Goal: Task Accomplishment & Management: Use online tool/utility

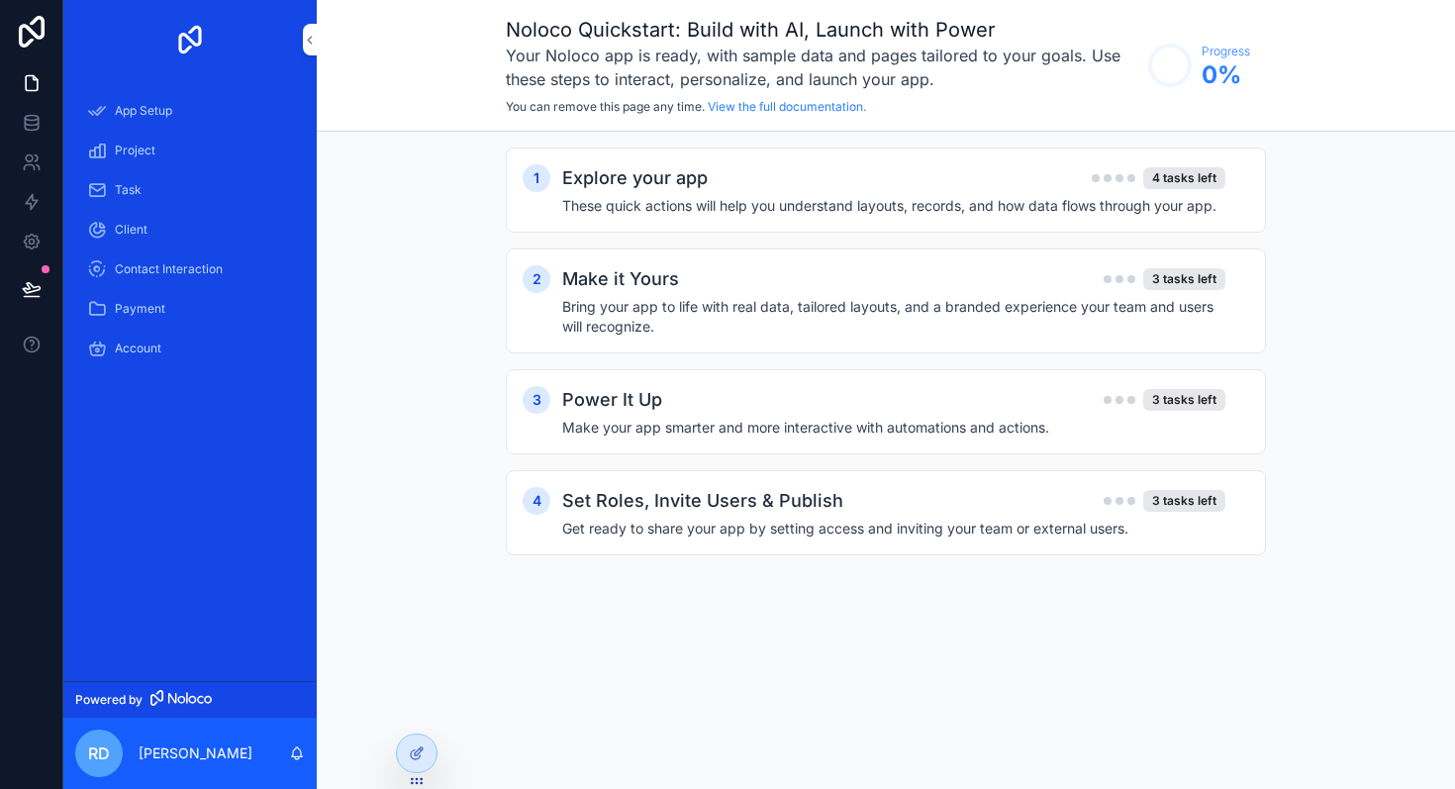
click at [1222, 596] on div "1 Explore your app 4 tasks left These quick actions will help you understand la…" at bounding box center [886, 371] width 1139 height 479
click at [175, 116] on div "App Setup" at bounding box center [190, 111] width 206 height 32
click at [175, 166] on link "Project" at bounding box center [190, 151] width 230 height 36
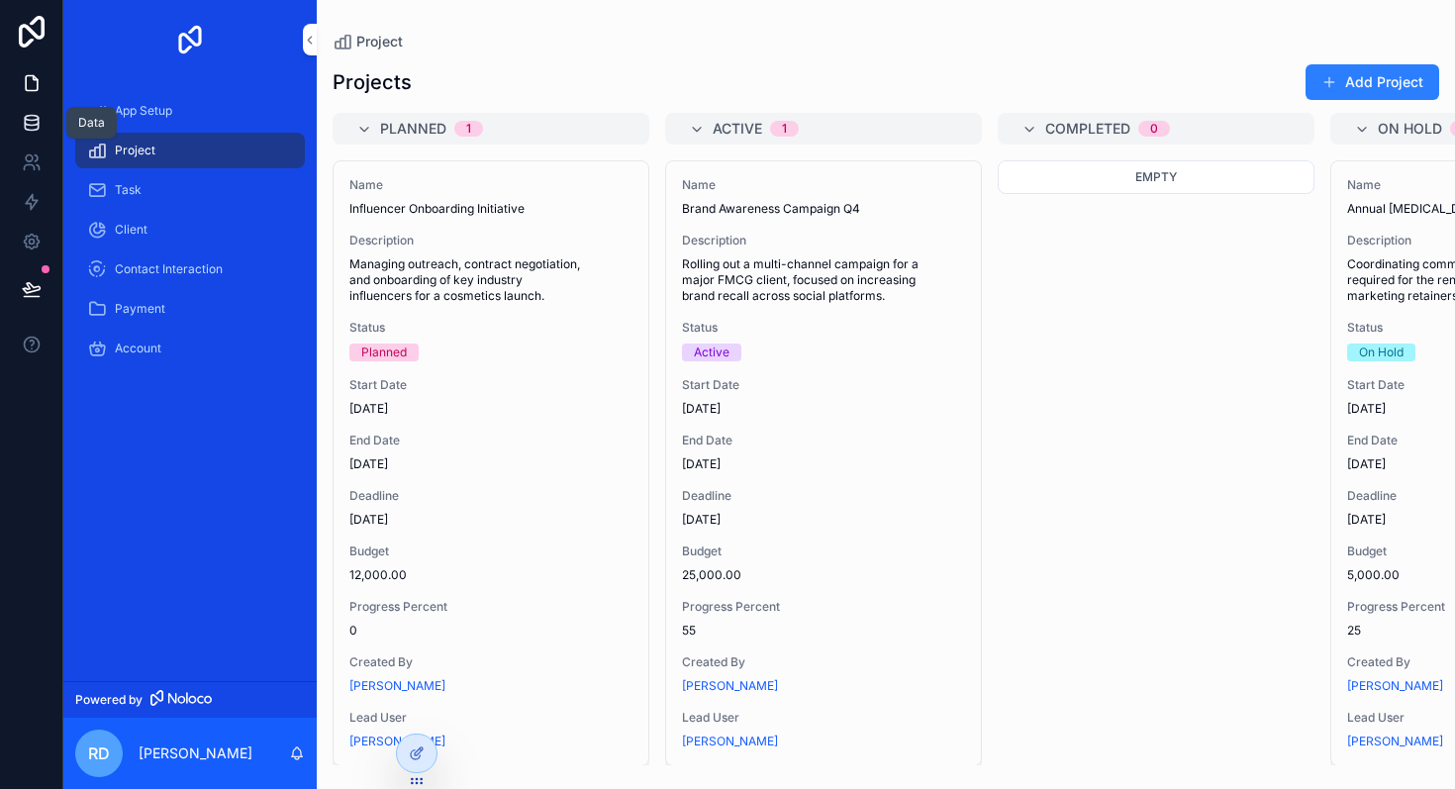
click at [26, 118] on icon at bounding box center [31, 118] width 13 height 5
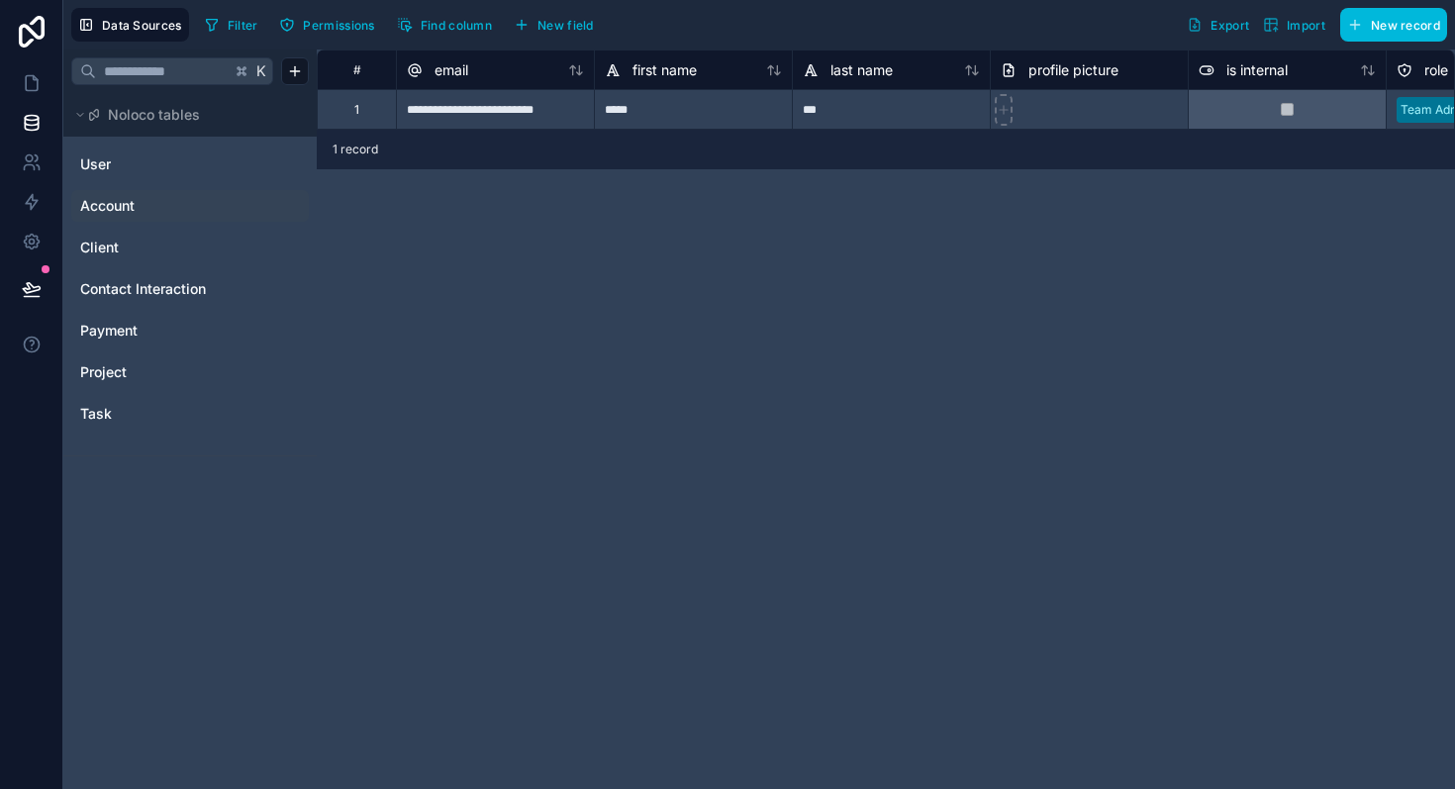
click at [119, 198] on span "Account" at bounding box center [107, 206] width 54 height 20
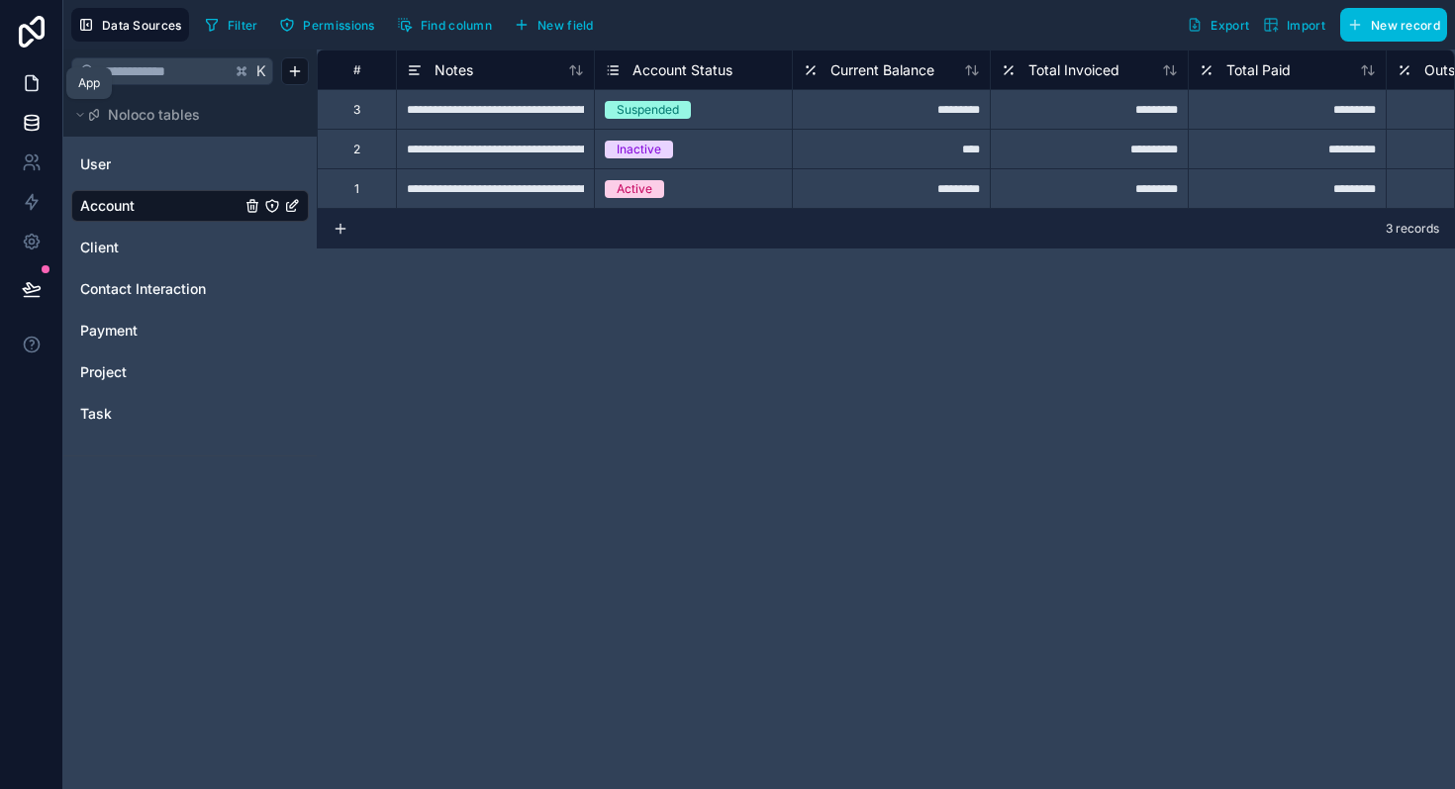
click at [31, 73] on icon at bounding box center [32, 83] width 20 height 20
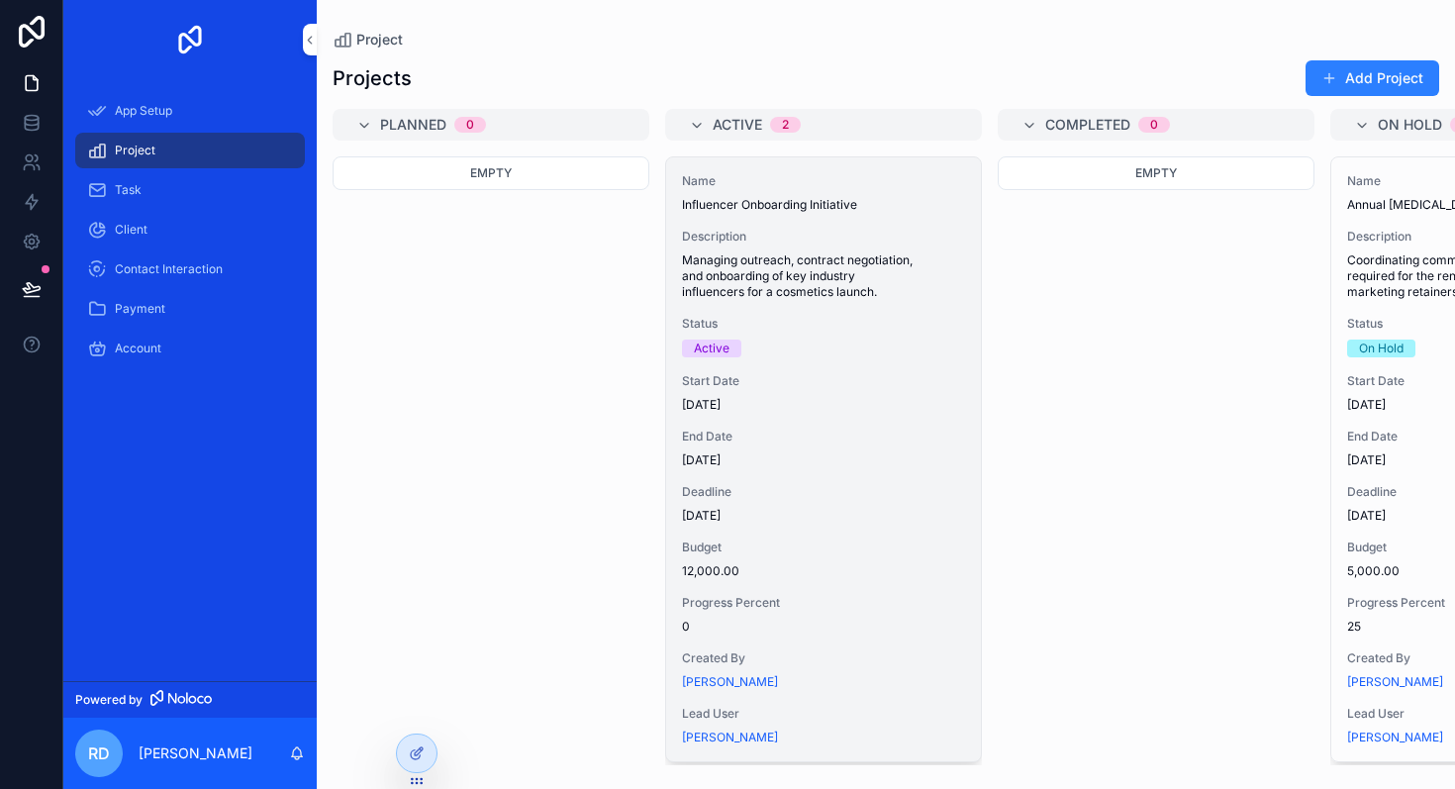
click at [765, 277] on span "Managing outreach, contract negotiation, and onboarding of key industry influen…" at bounding box center [823, 276] width 283 height 48
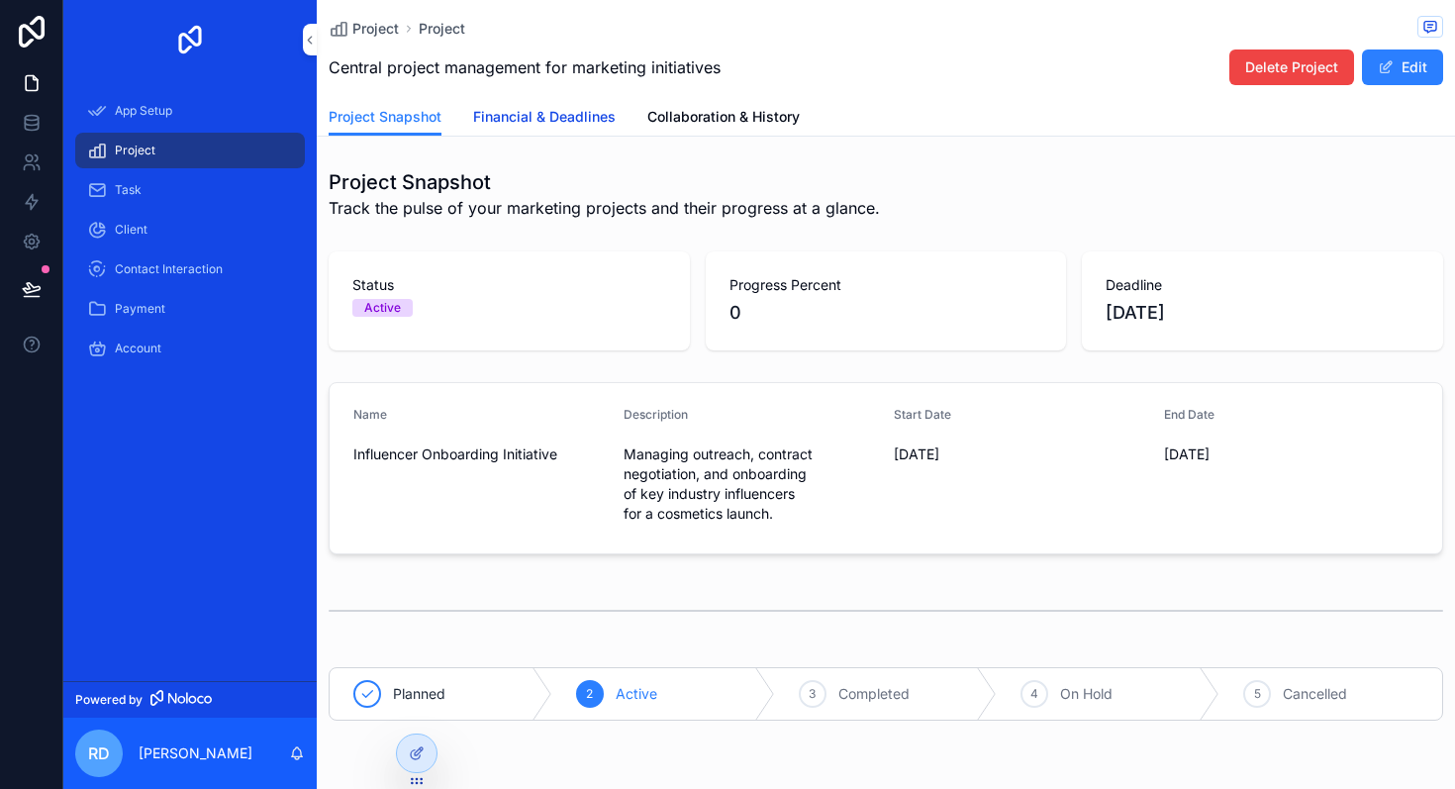
click at [542, 123] on span "Financial & Deadlines" at bounding box center [544, 117] width 143 height 20
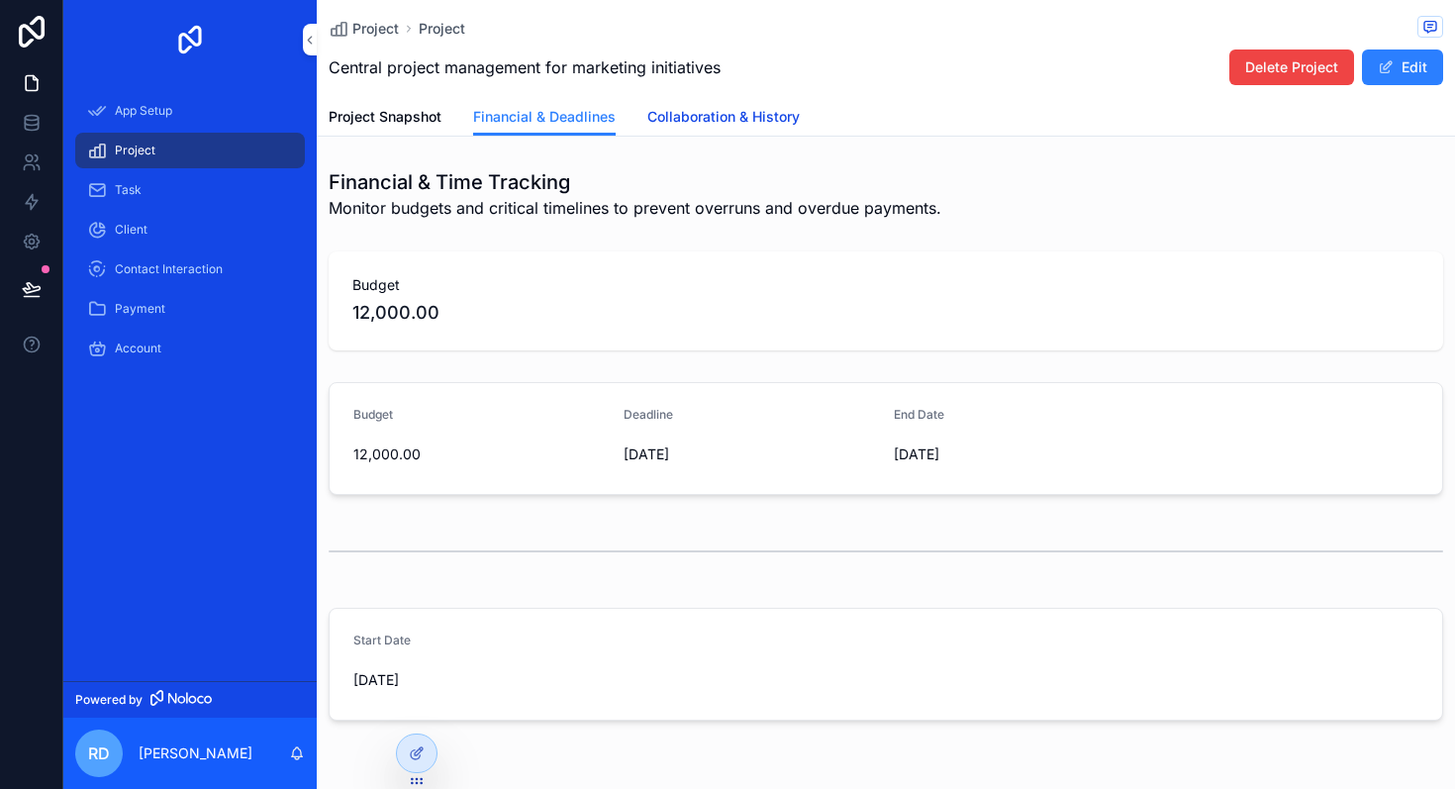
click at [746, 125] on span "Collaboration & History" at bounding box center [723, 117] width 152 height 20
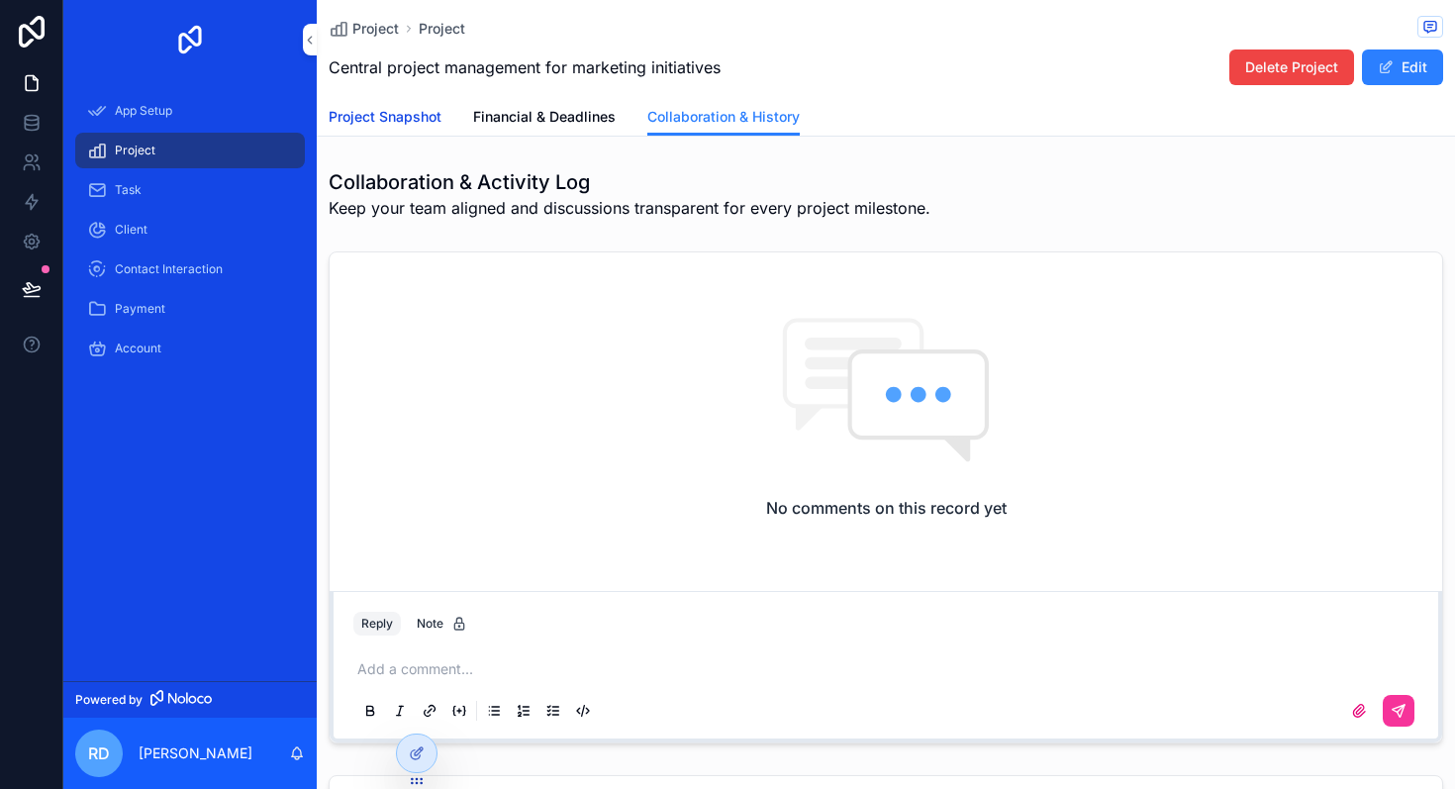
click at [421, 119] on span "Project Snapshot" at bounding box center [385, 117] width 113 height 20
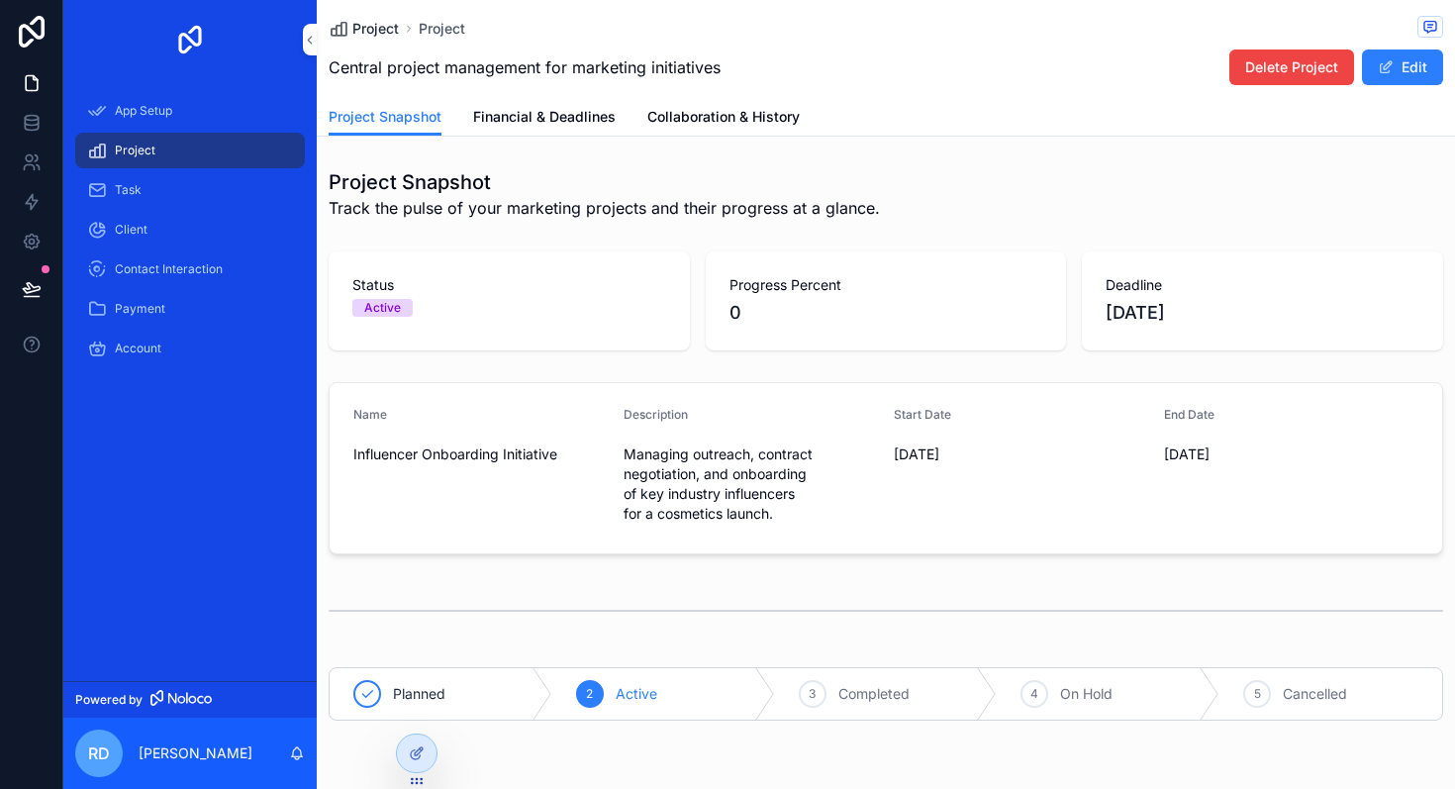
click at [380, 37] on span "Project" at bounding box center [375, 29] width 47 height 20
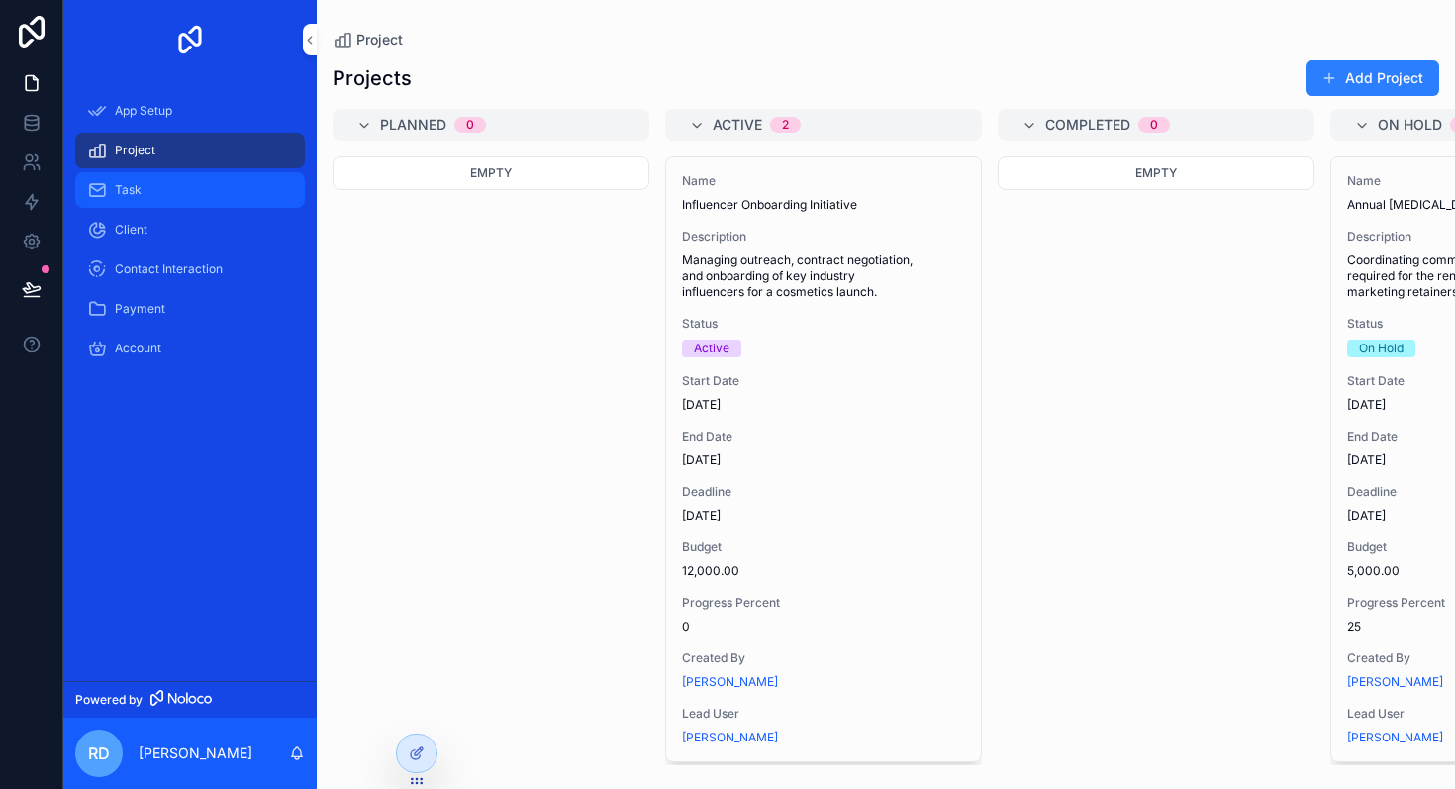
click at [233, 186] on div "Task" at bounding box center [190, 190] width 206 height 32
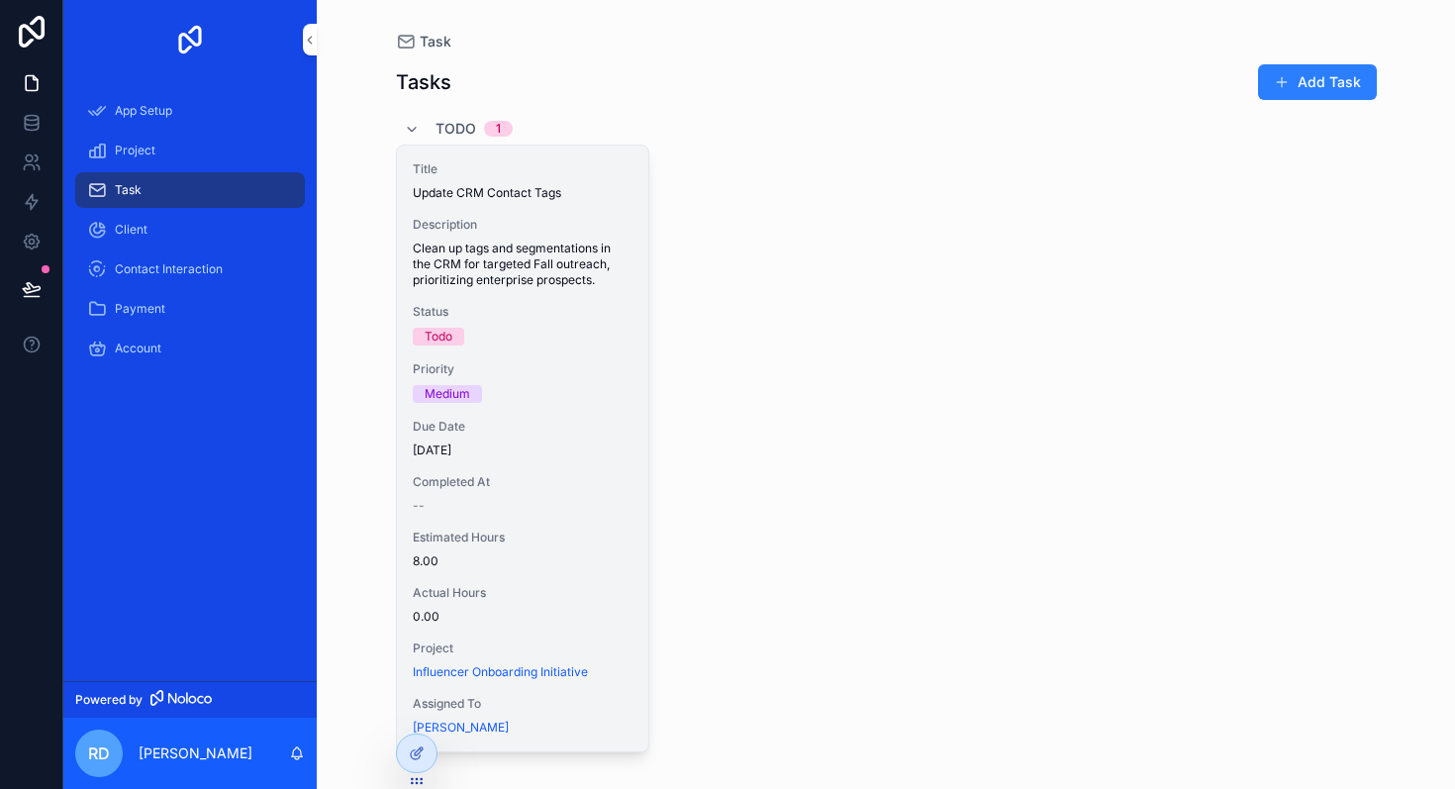
click at [499, 277] on span "Clean up tags and segmentations in the CRM for targeted Fall outreach, prioriti…" at bounding box center [523, 265] width 220 height 48
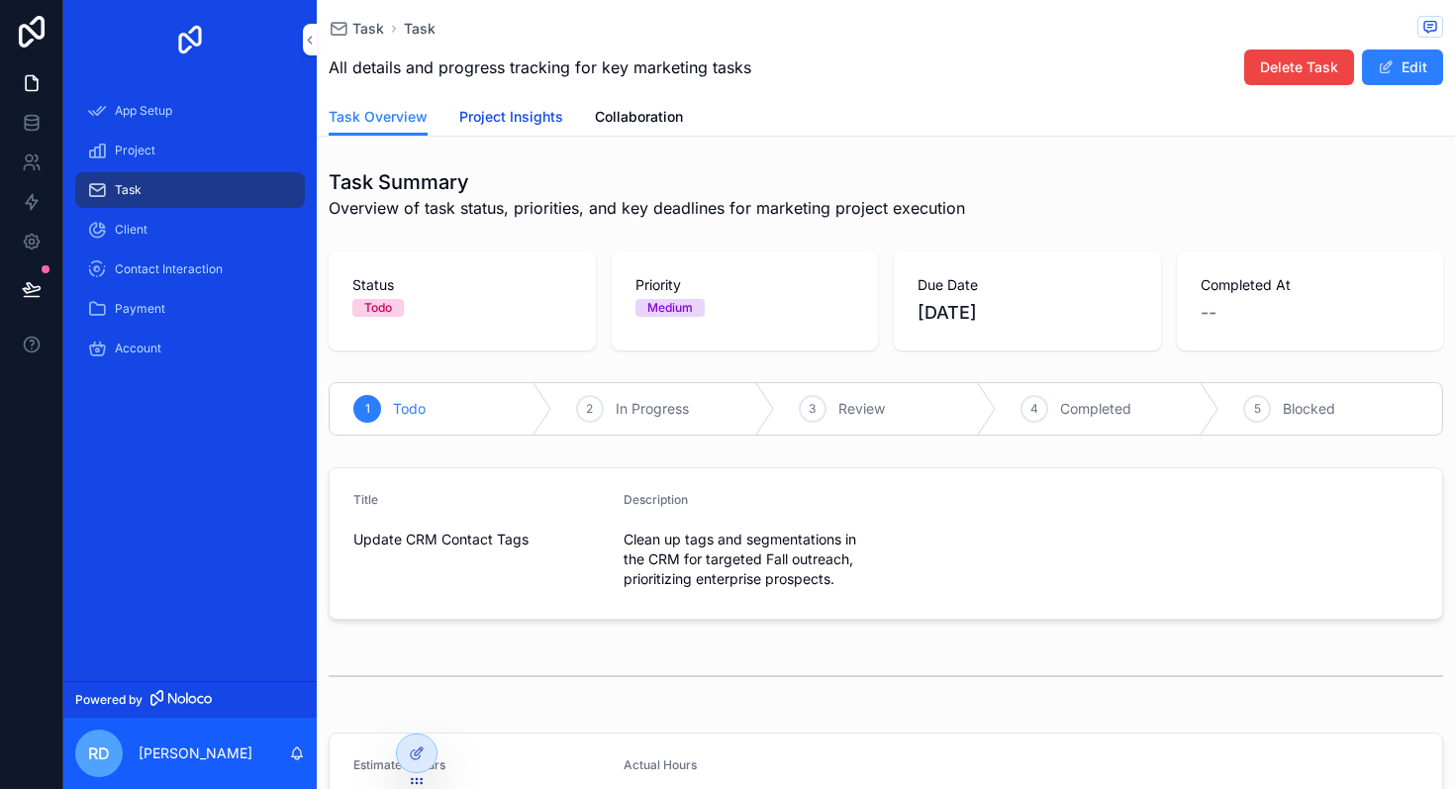
click at [495, 108] on span "Project Insights" at bounding box center [511, 117] width 104 height 20
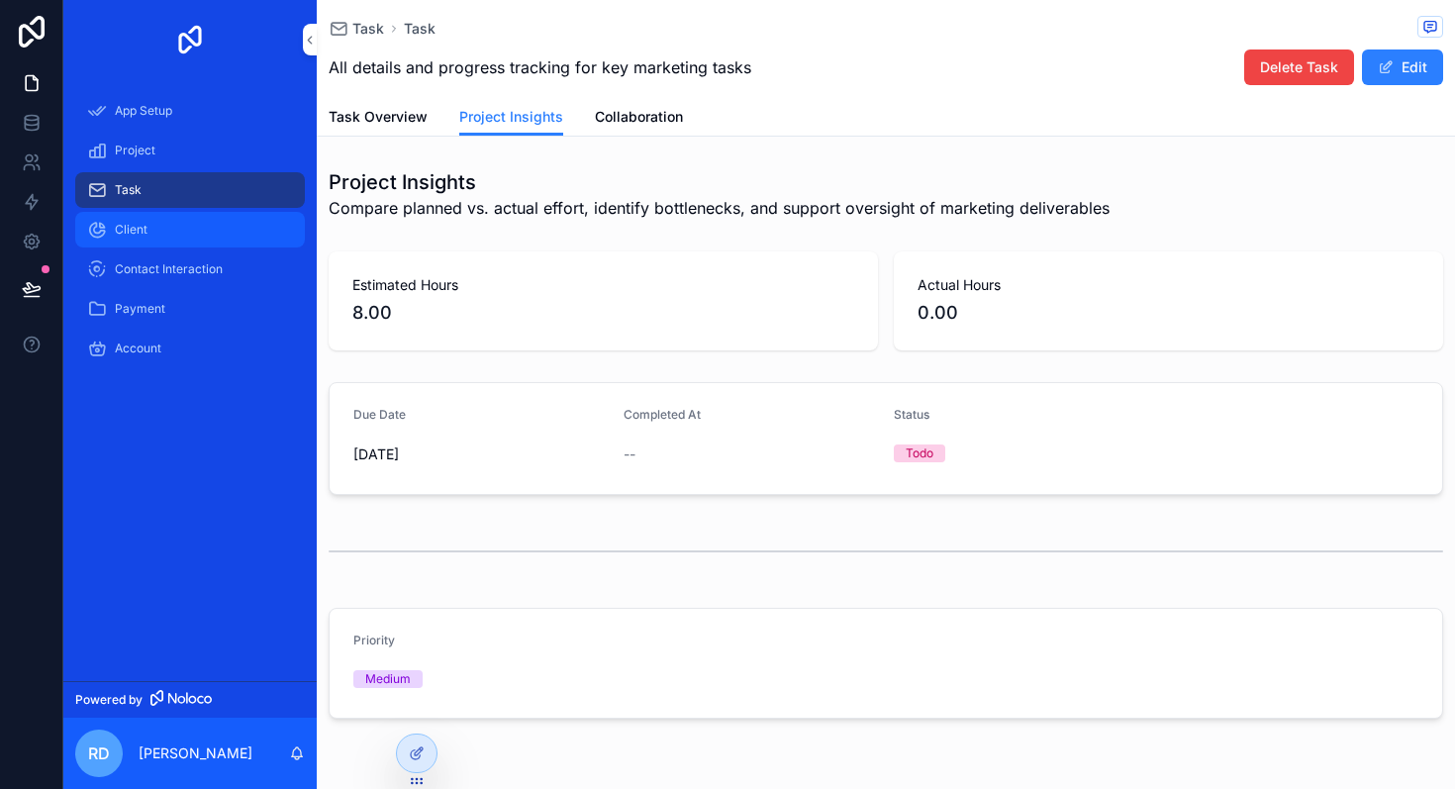
click at [211, 240] on div "Client" at bounding box center [190, 230] width 206 height 32
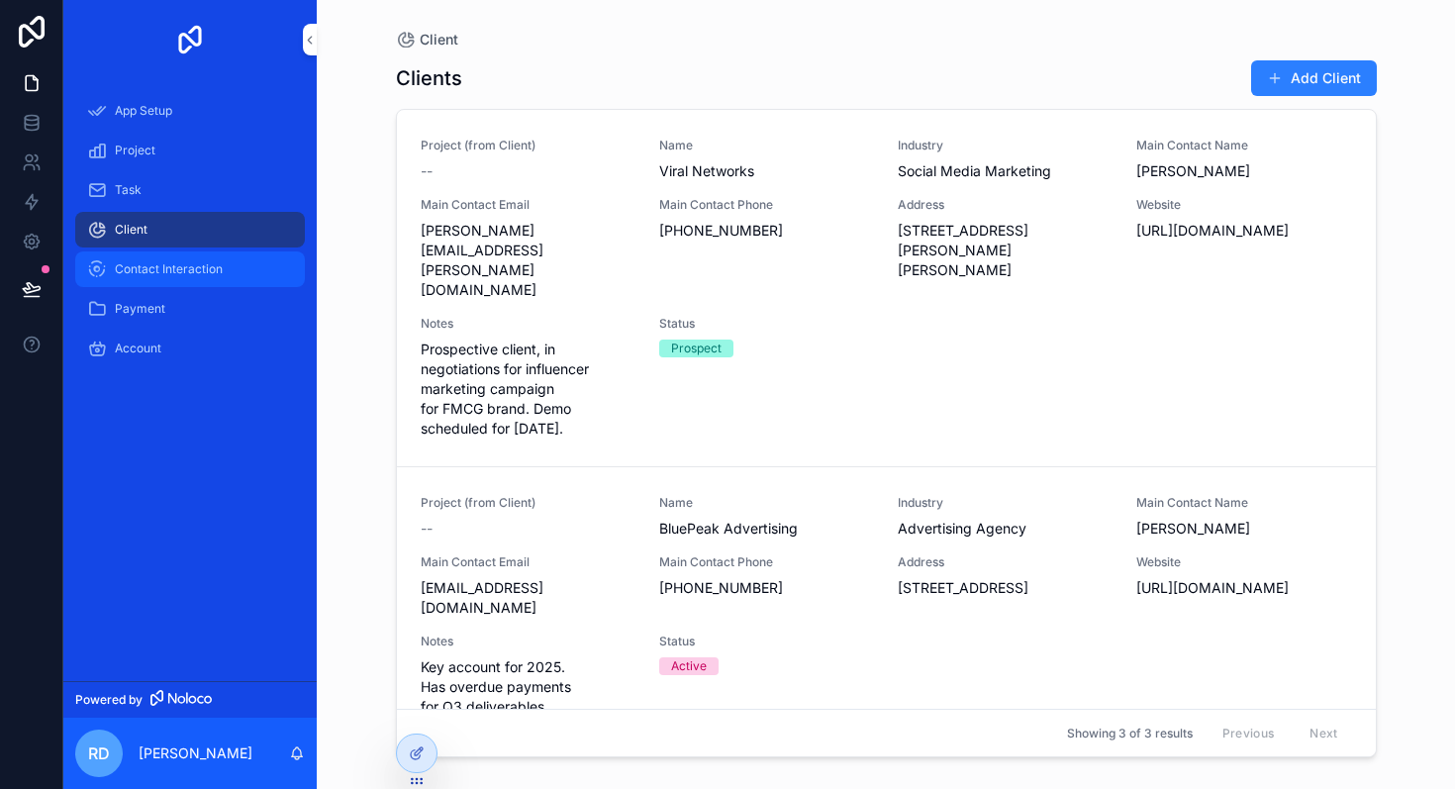
click at [205, 269] on span "Contact Interaction" at bounding box center [169, 269] width 108 height 16
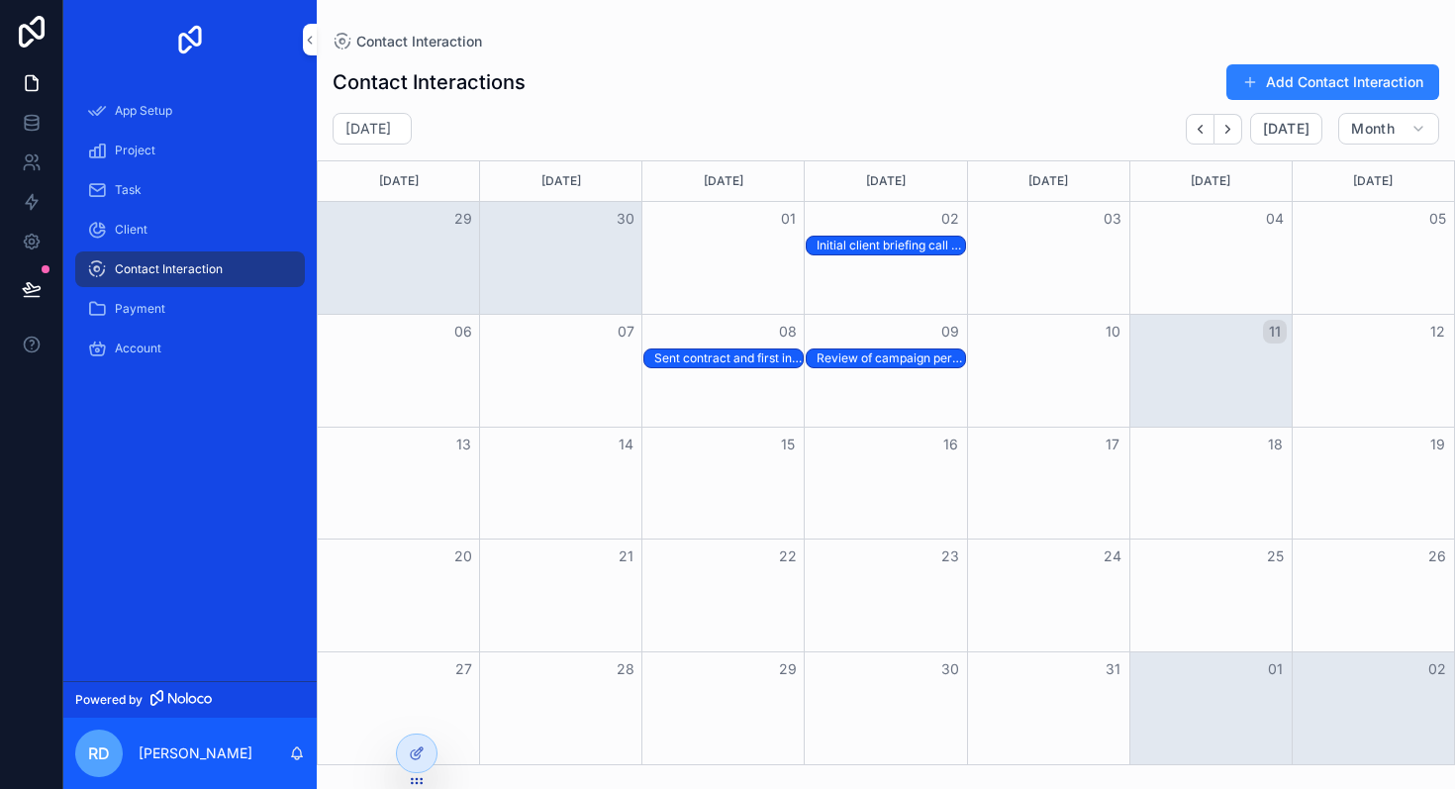
click at [734, 416] on div "Month View" at bounding box center [723, 371] width 162 height 112
click at [234, 307] on div "Payment" at bounding box center [190, 309] width 206 height 32
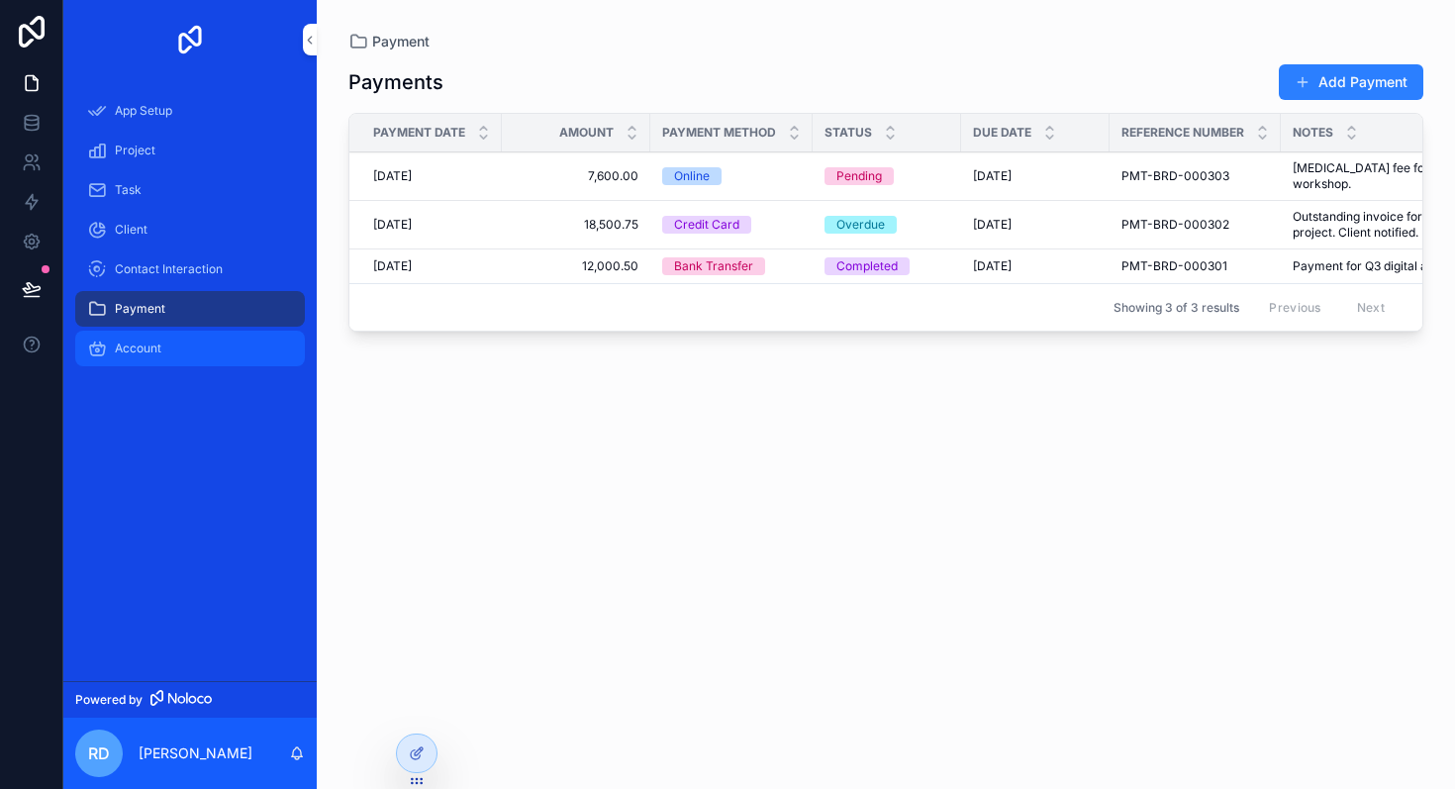
click at [232, 339] on div "Account" at bounding box center [190, 349] width 206 height 32
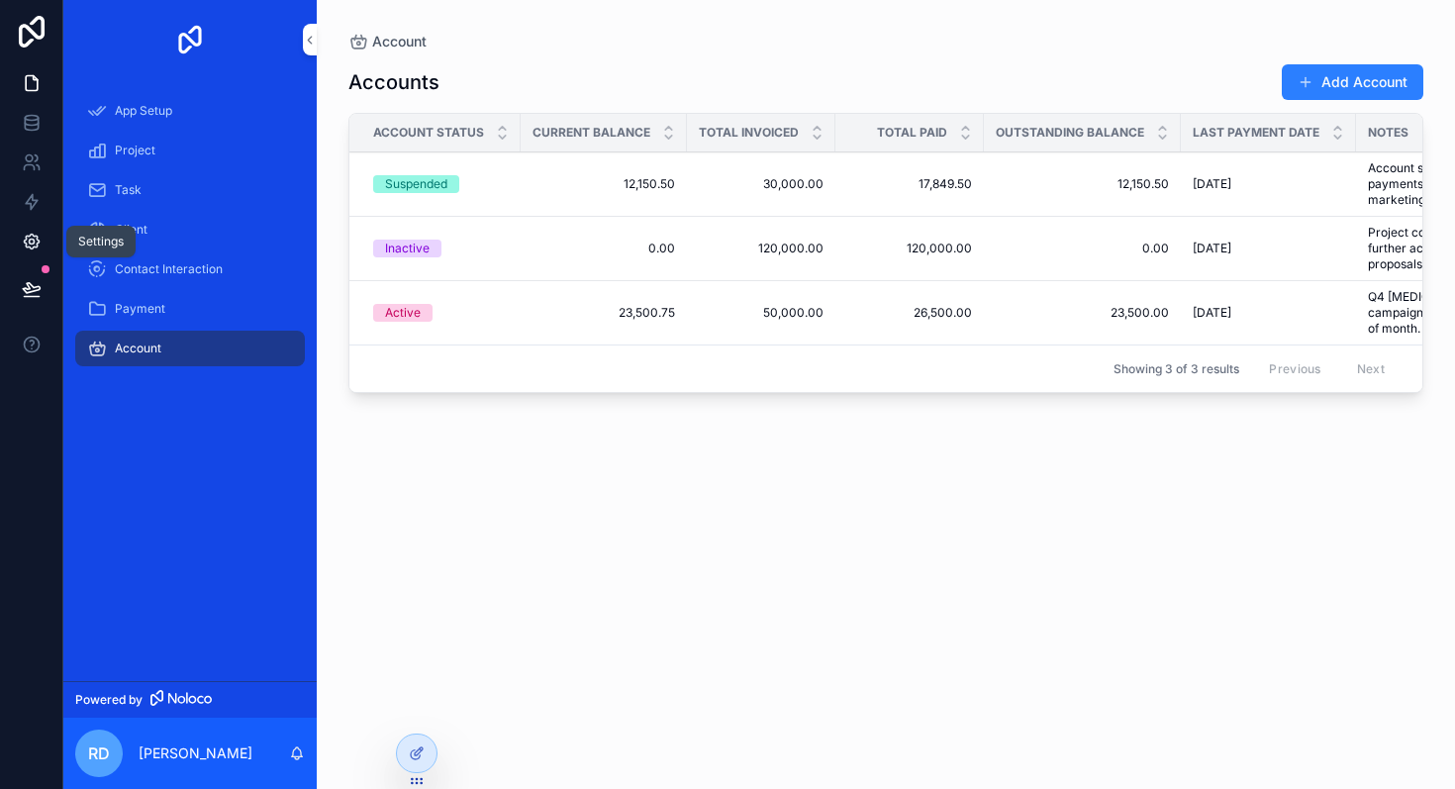
click at [25, 239] on icon at bounding box center [32, 242] width 20 height 20
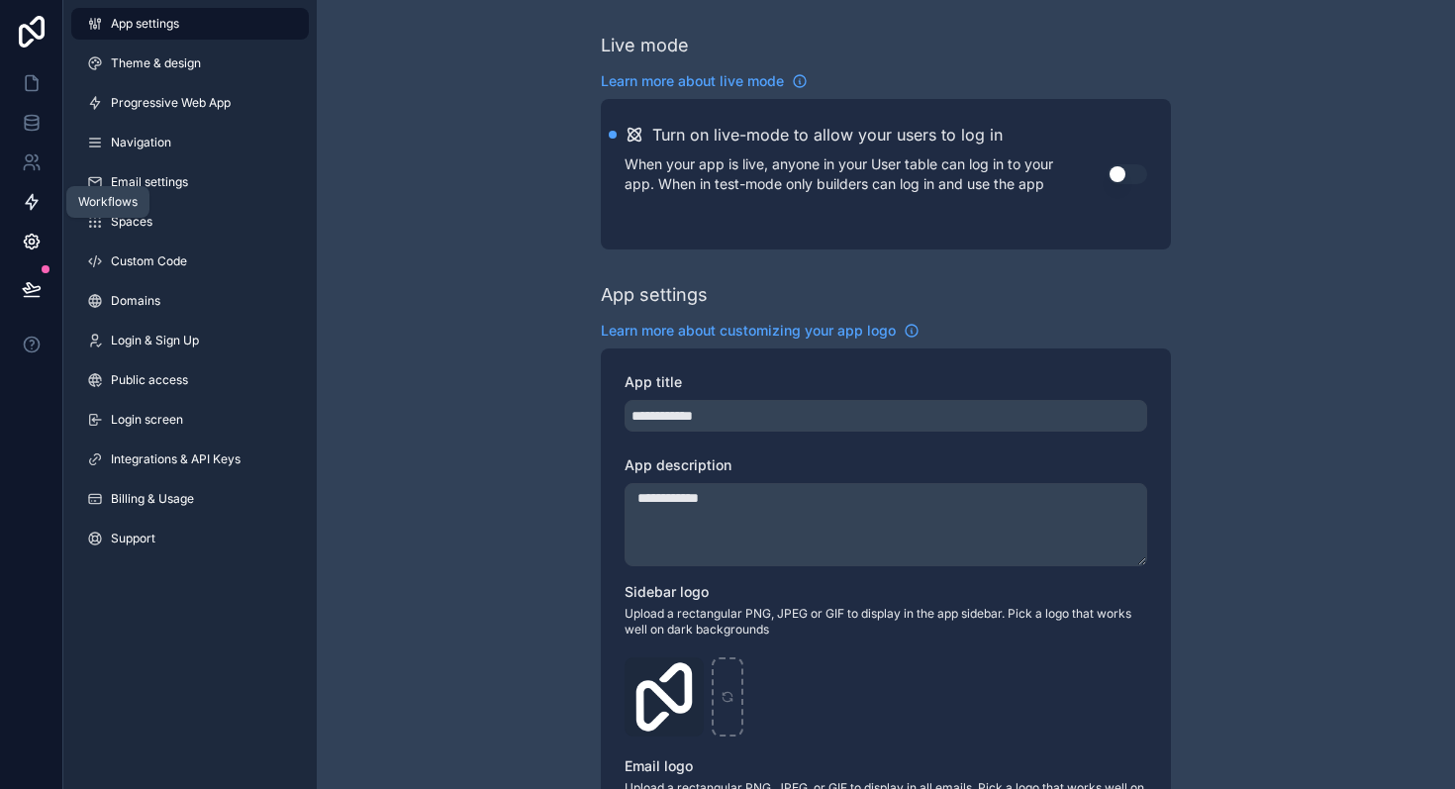
click at [25, 210] on icon at bounding box center [32, 202] width 20 height 20
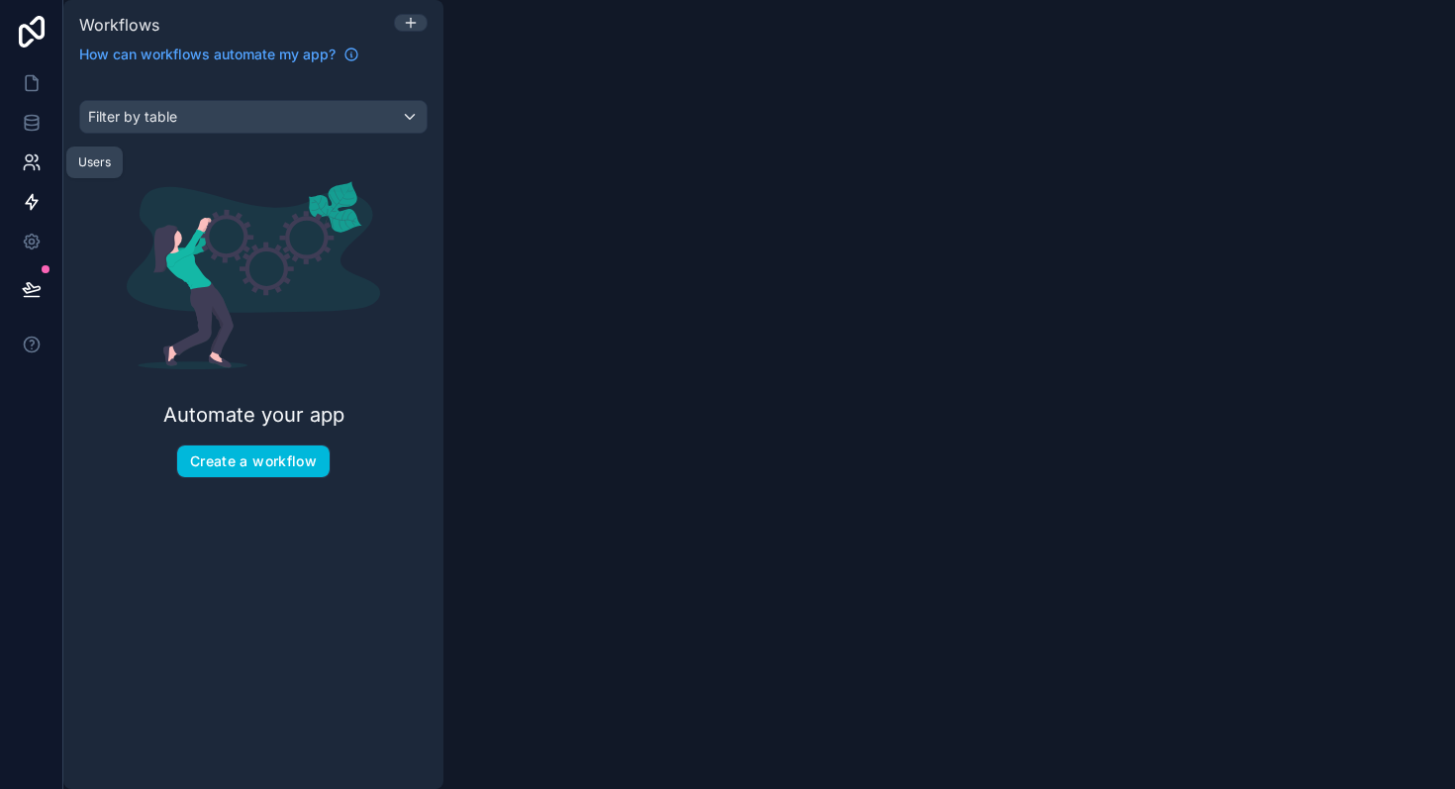
click at [26, 165] on icon at bounding box center [29, 167] width 10 height 5
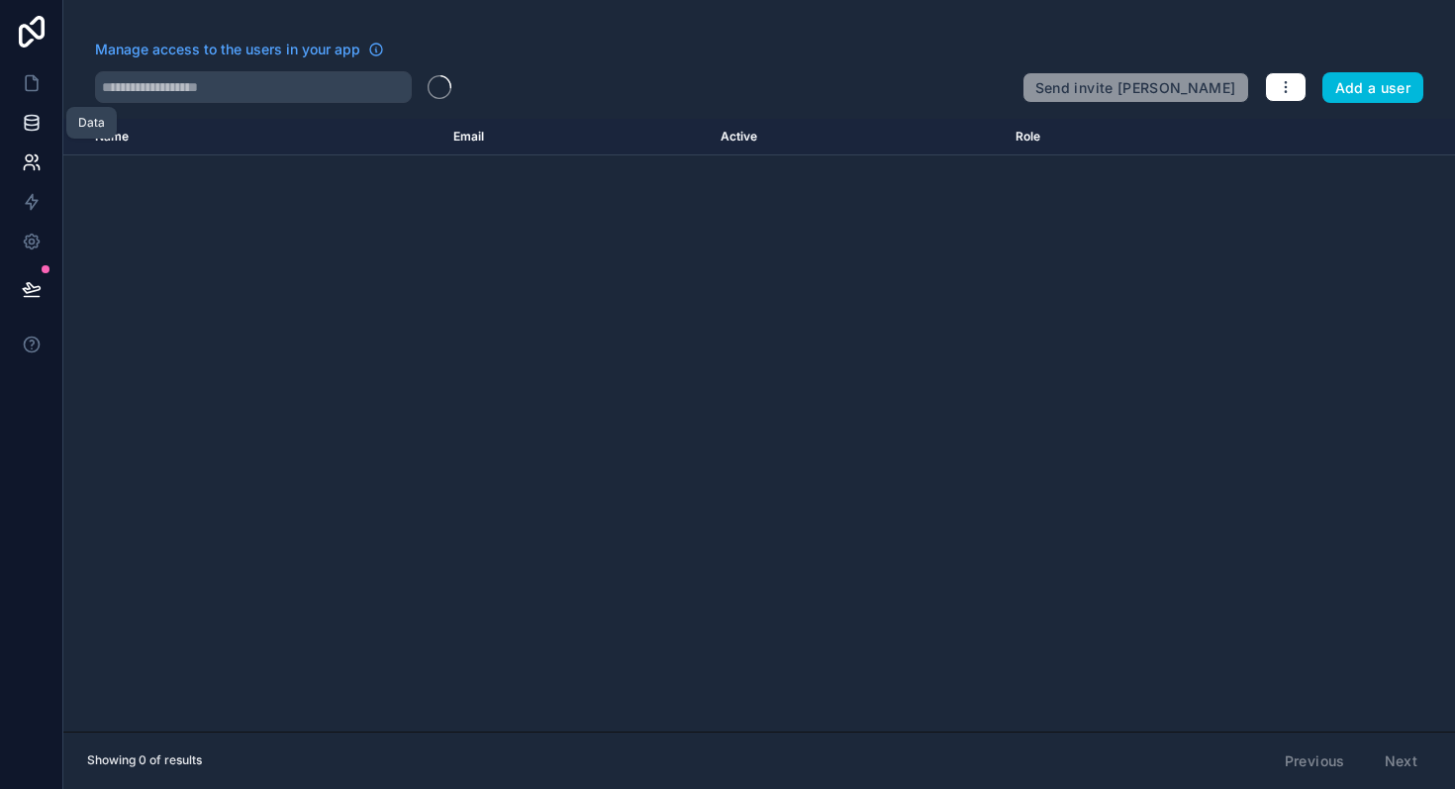
click at [29, 137] on link at bounding box center [31, 123] width 62 height 40
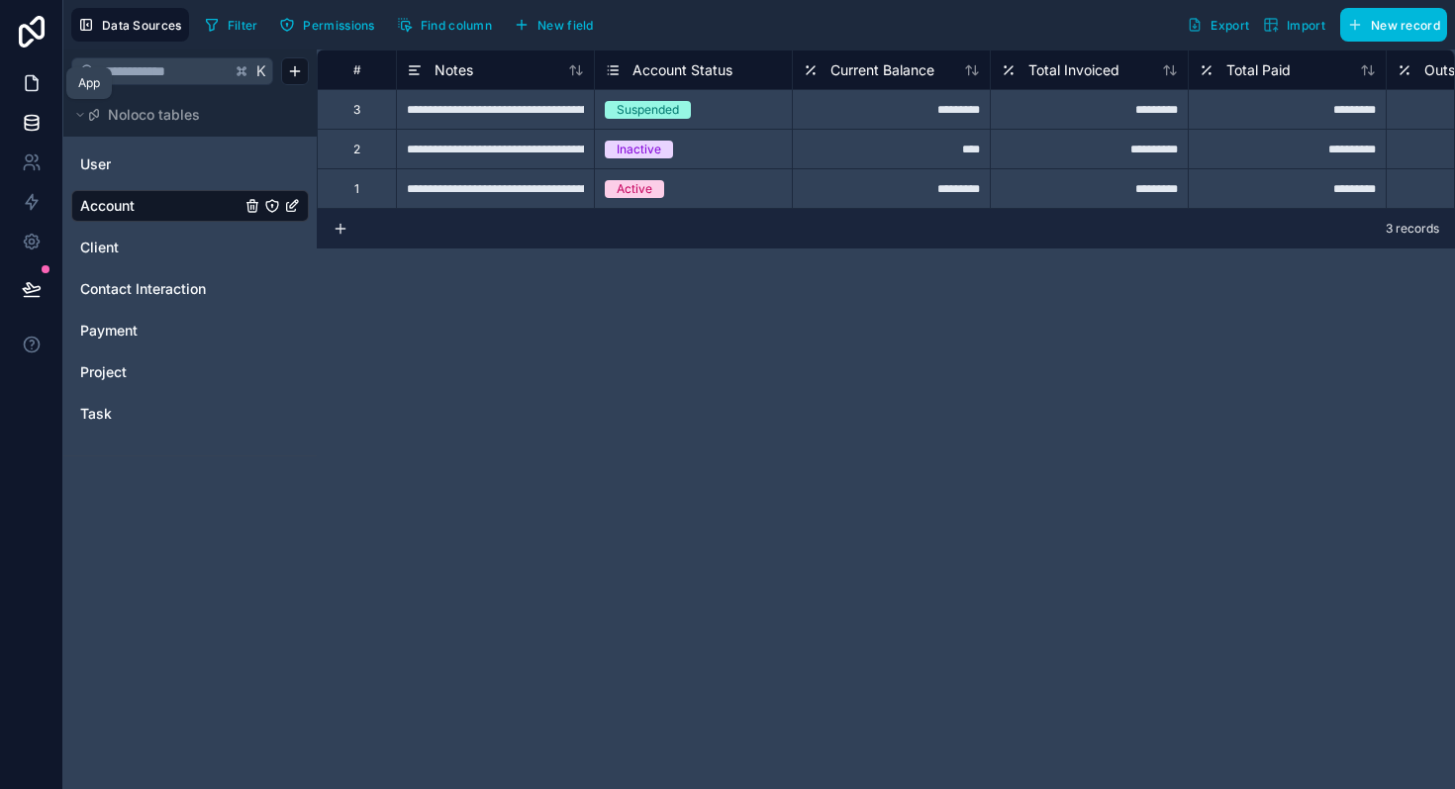
click at [27, 94] on link at bounding box center [31, 83] width 62 height 40
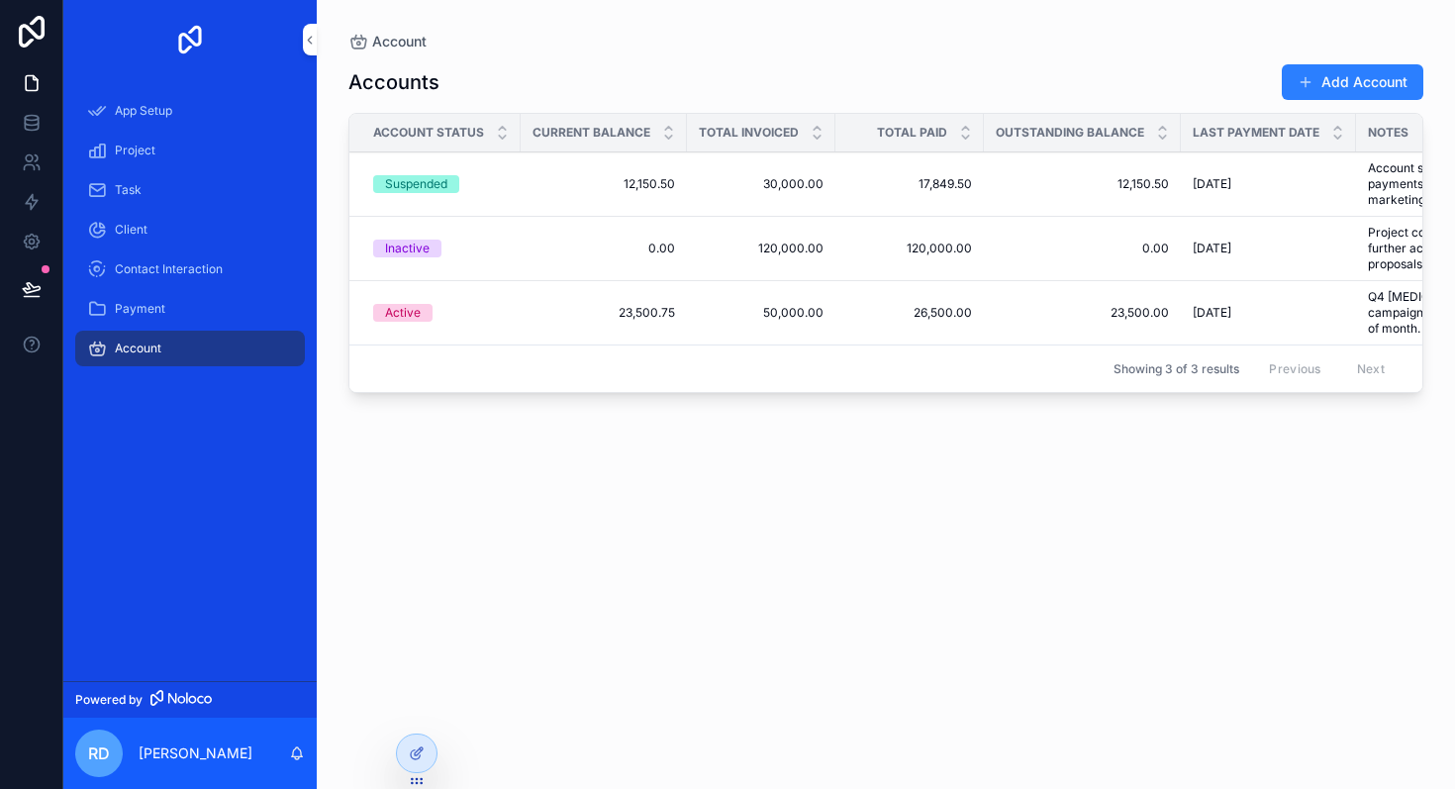
click at [100, 129] on div "App Setup" at bounding box center [189, 111] width 253 height 40
click at [108, 118] on div "App Setup" at bounding box center [190, 111] width 206 height 32
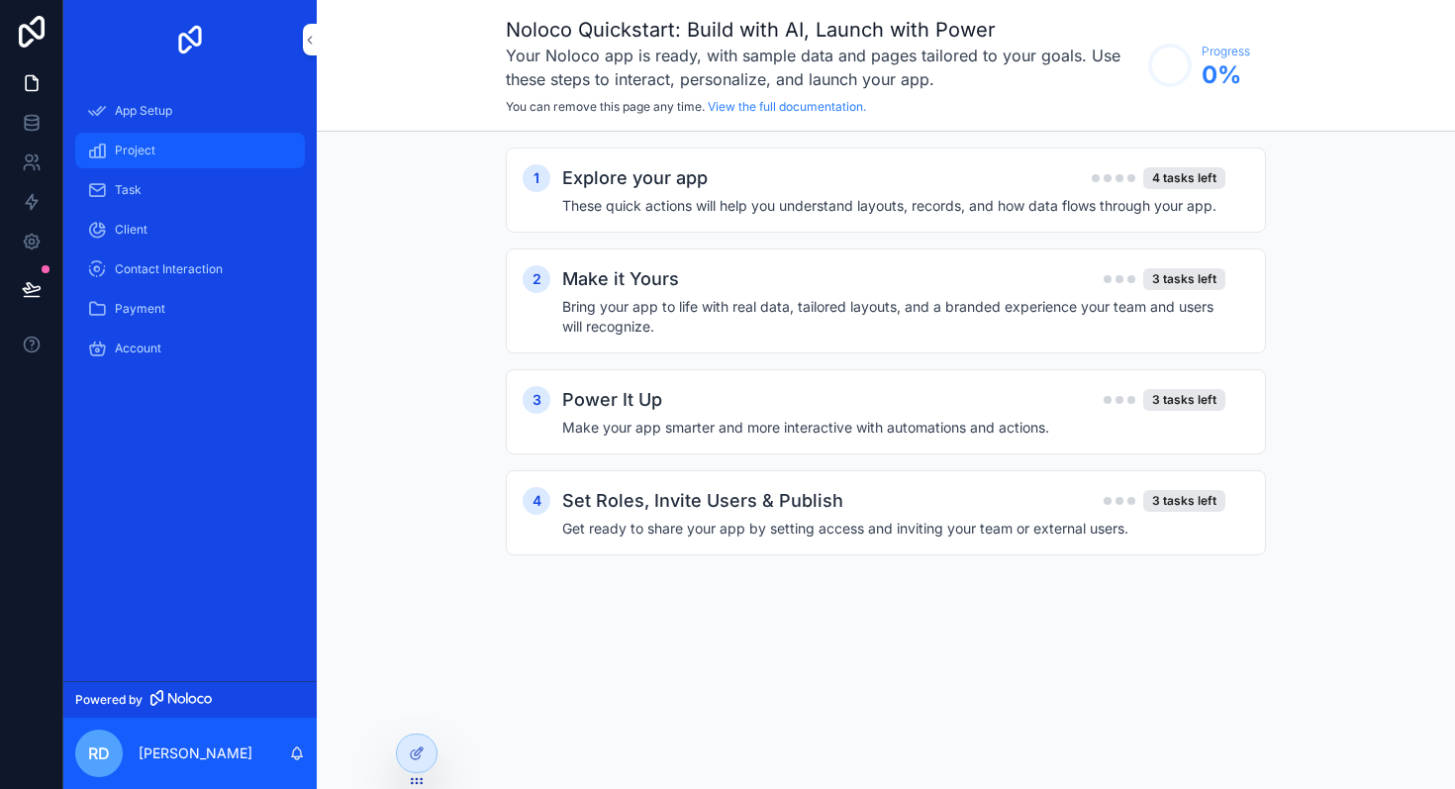
click at [144, 165] on div "Project" at bounding box center [190, 151] width 206 height 32
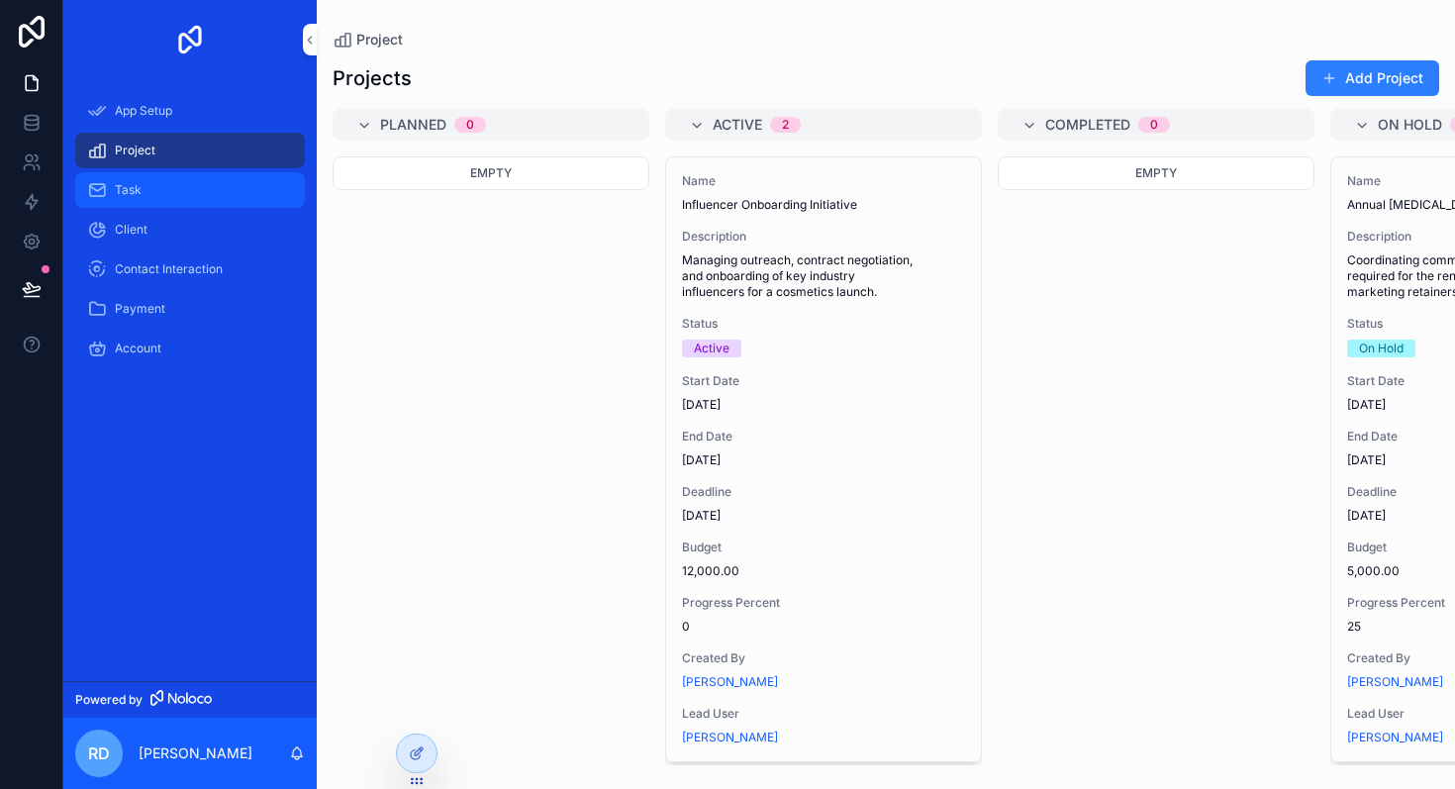
click at [154, 196] on div "Task" at bounding box center [190, 190] width 206 height 32
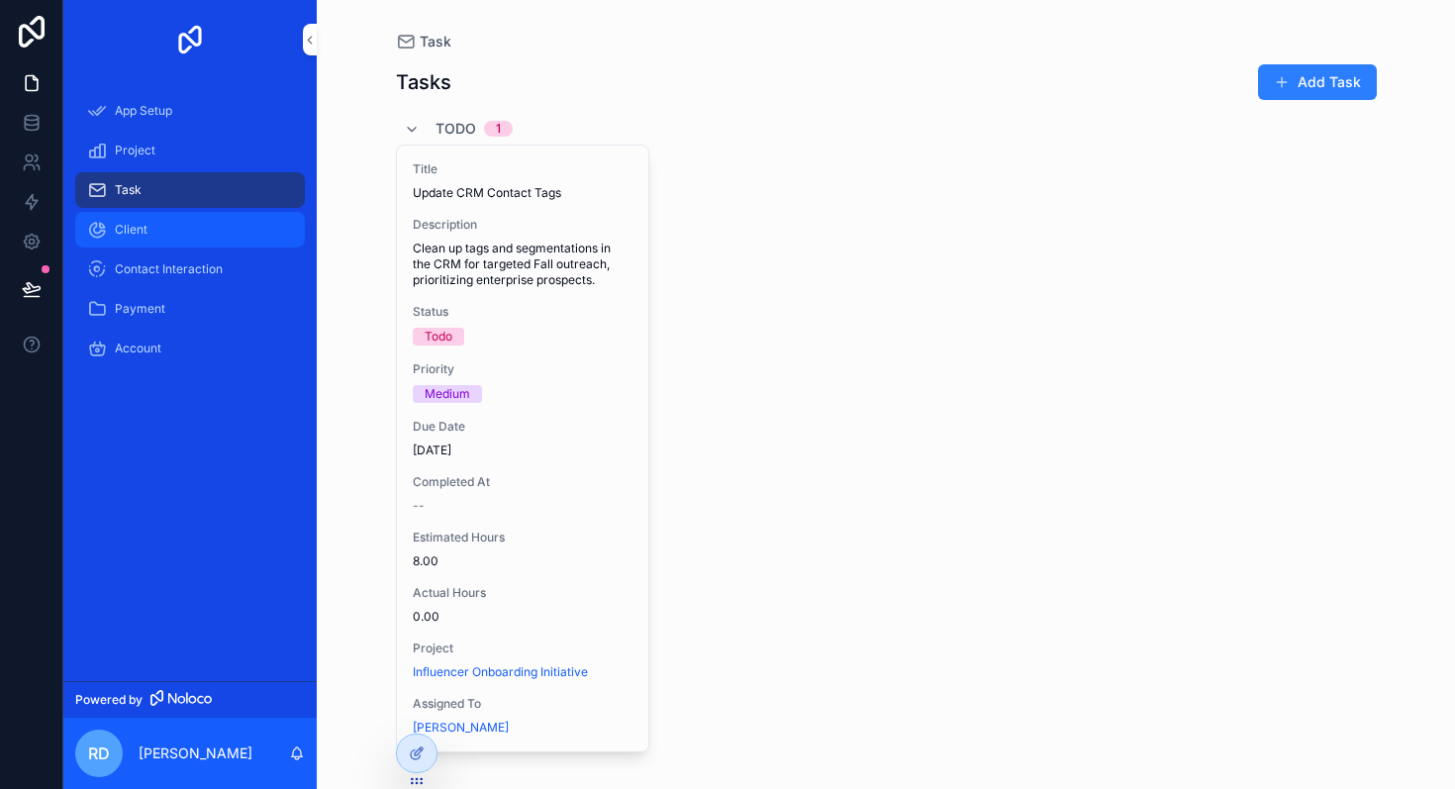
click at [158, 218] on div "Client" at bounding box center [190, 230] width 206 height 32
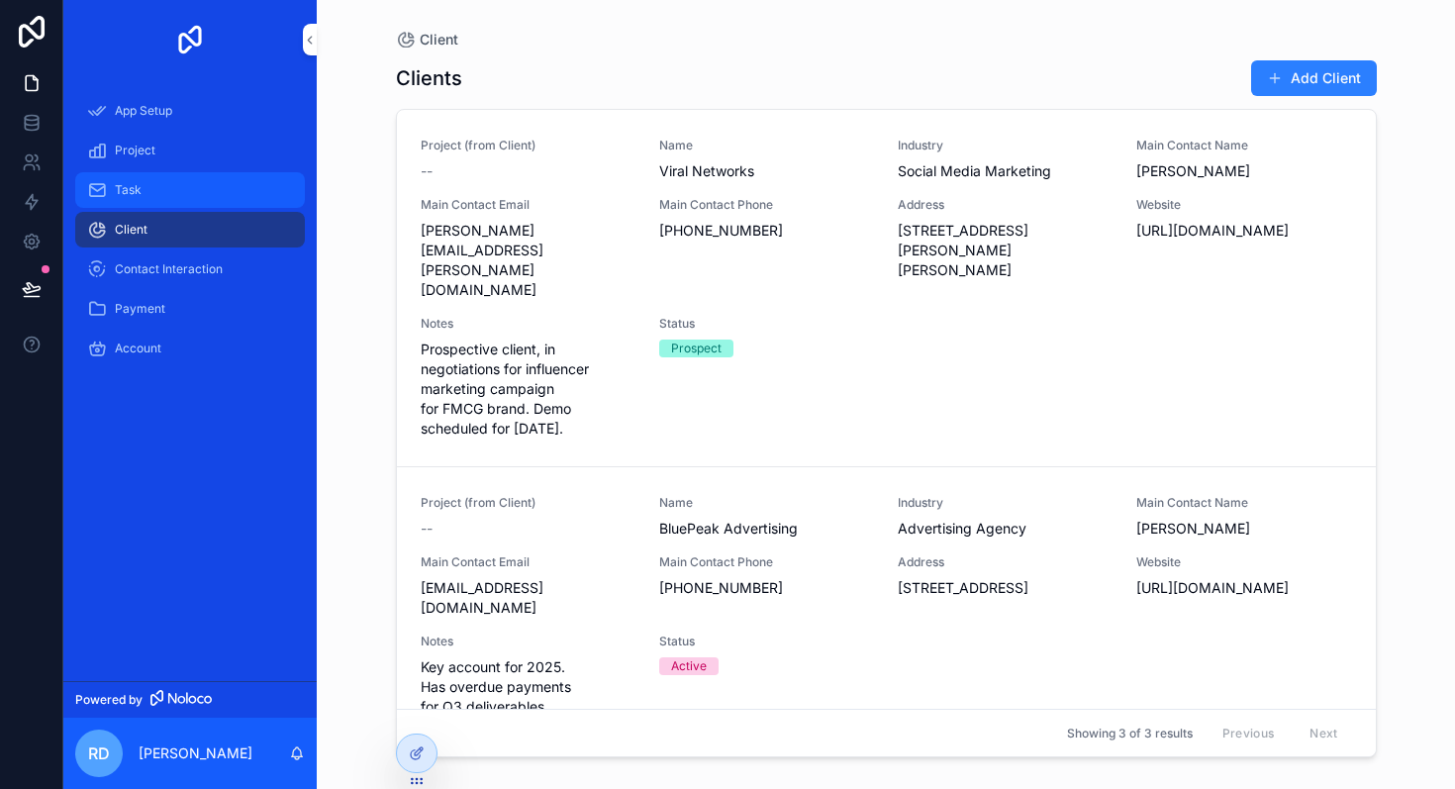
click at [166, 189] on div "Task" at bounding box center [190, 190] width 206 height 32
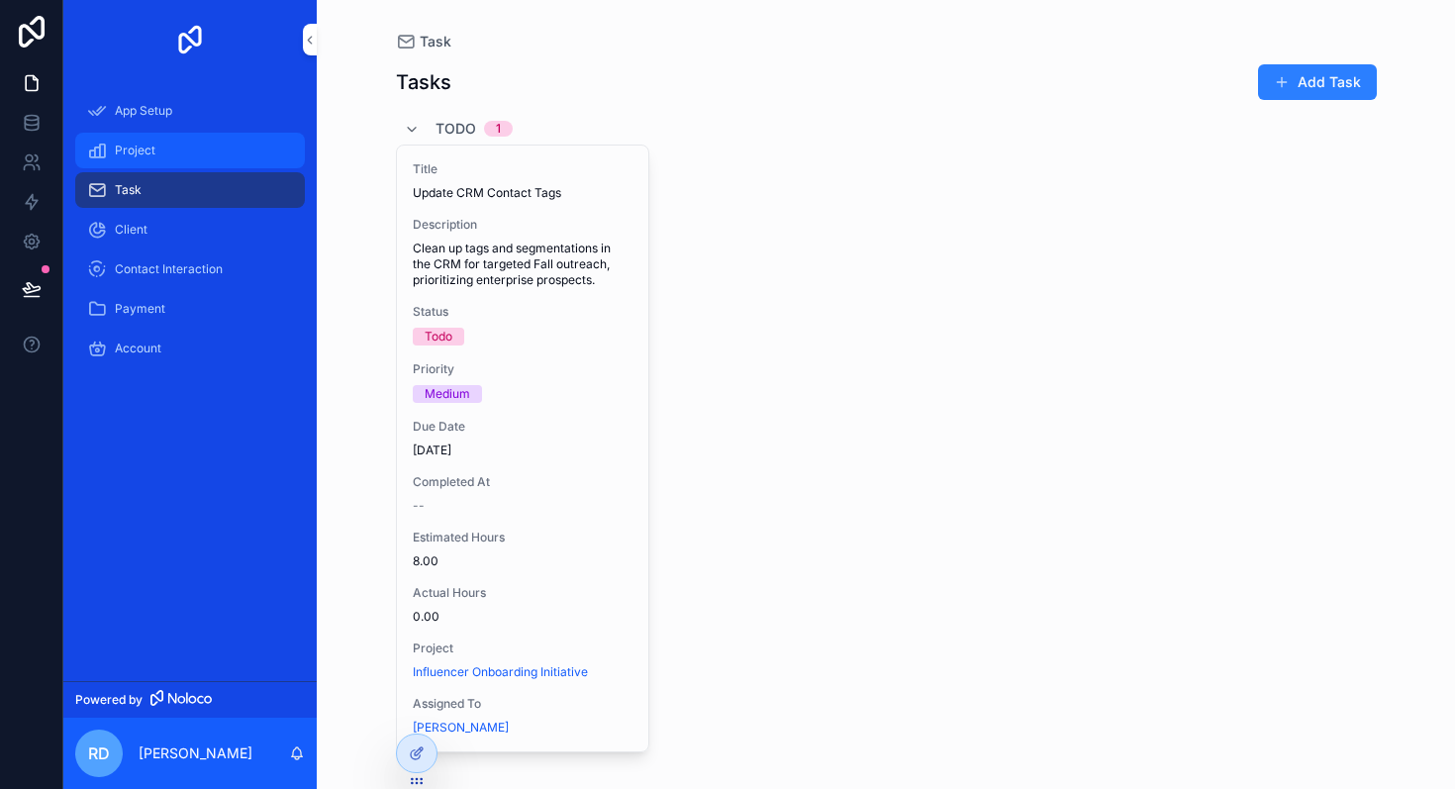
click at [174, 163] on div "Project" at bounding box center [190, 151] width 206 height 32
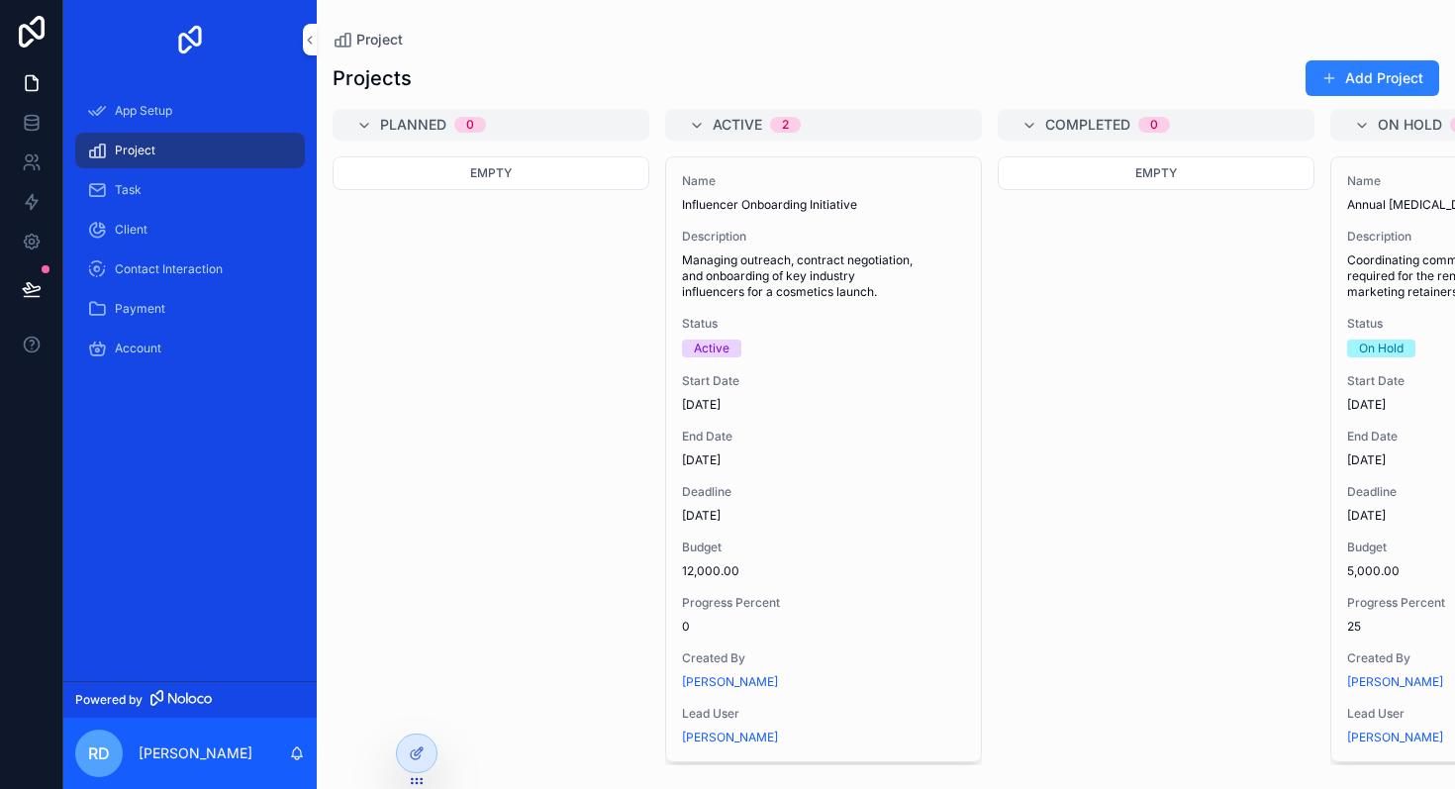
click at [180, 136] on div "Project" at bounding box center [190, 151] width 206 height 32
click at [181, 114] on div "App Setup" at bounding box center [190, 111] width 206 height 32
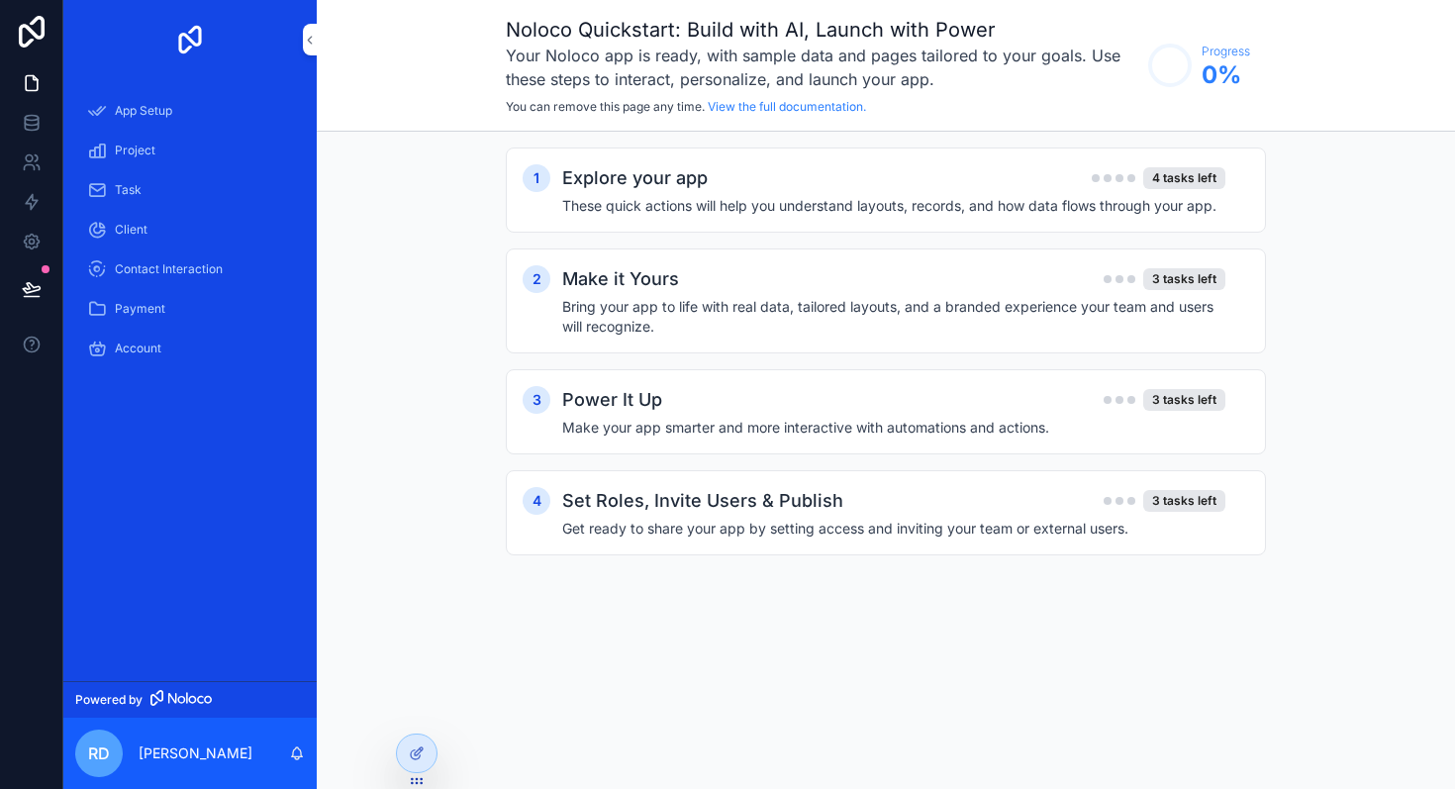
click at [409, 370] on div "1 Explore your app 4 tasks left These quick actions will help you understand la…" at bounding box center [886, 371] width 1139 height 479
click at [154, 747] on p "[PERSON_NAME]" at bounding box center [196, 754] width 114 height 20
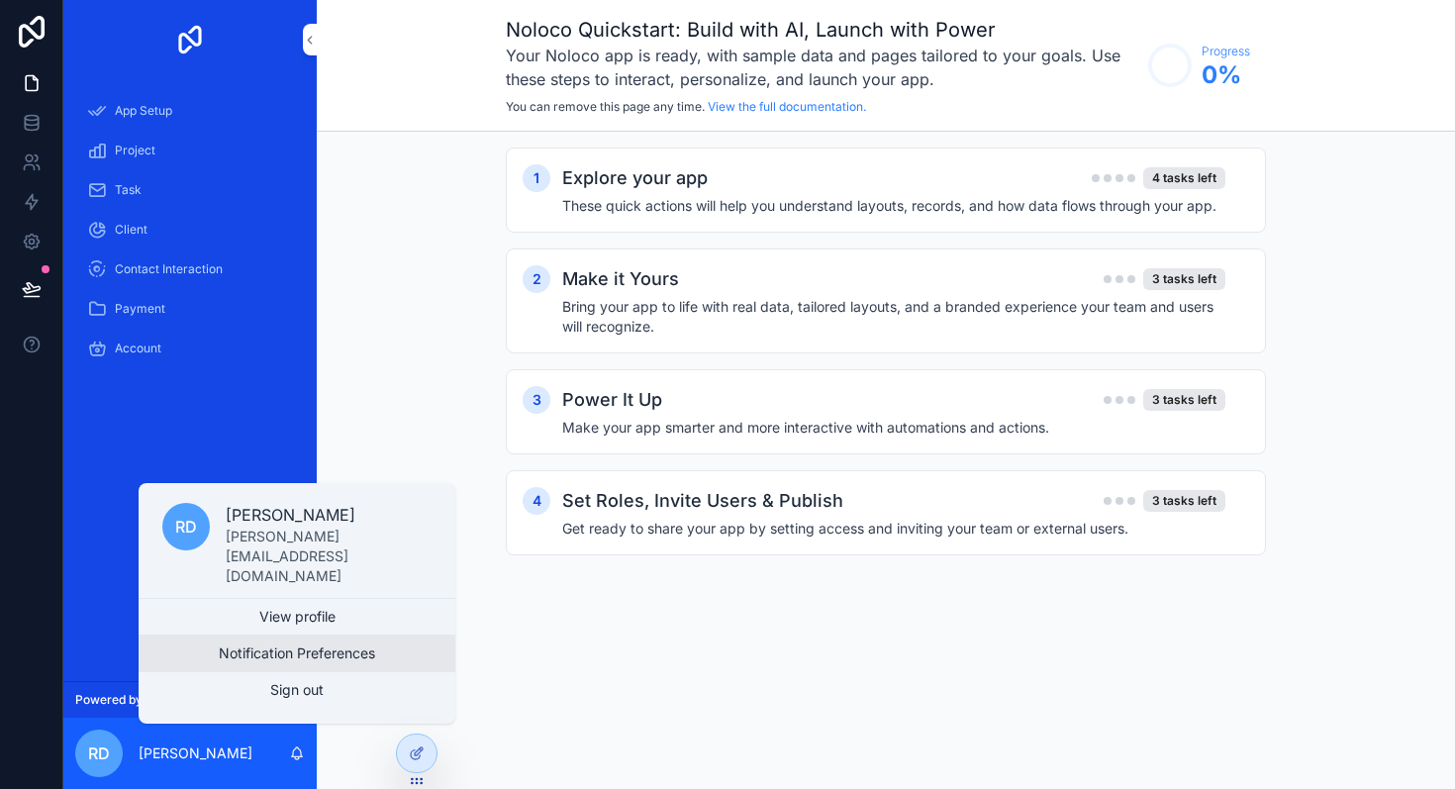
click at [261, 652] on button "Notification Preferences" at bounding box center [297, 654] width 317 height 36
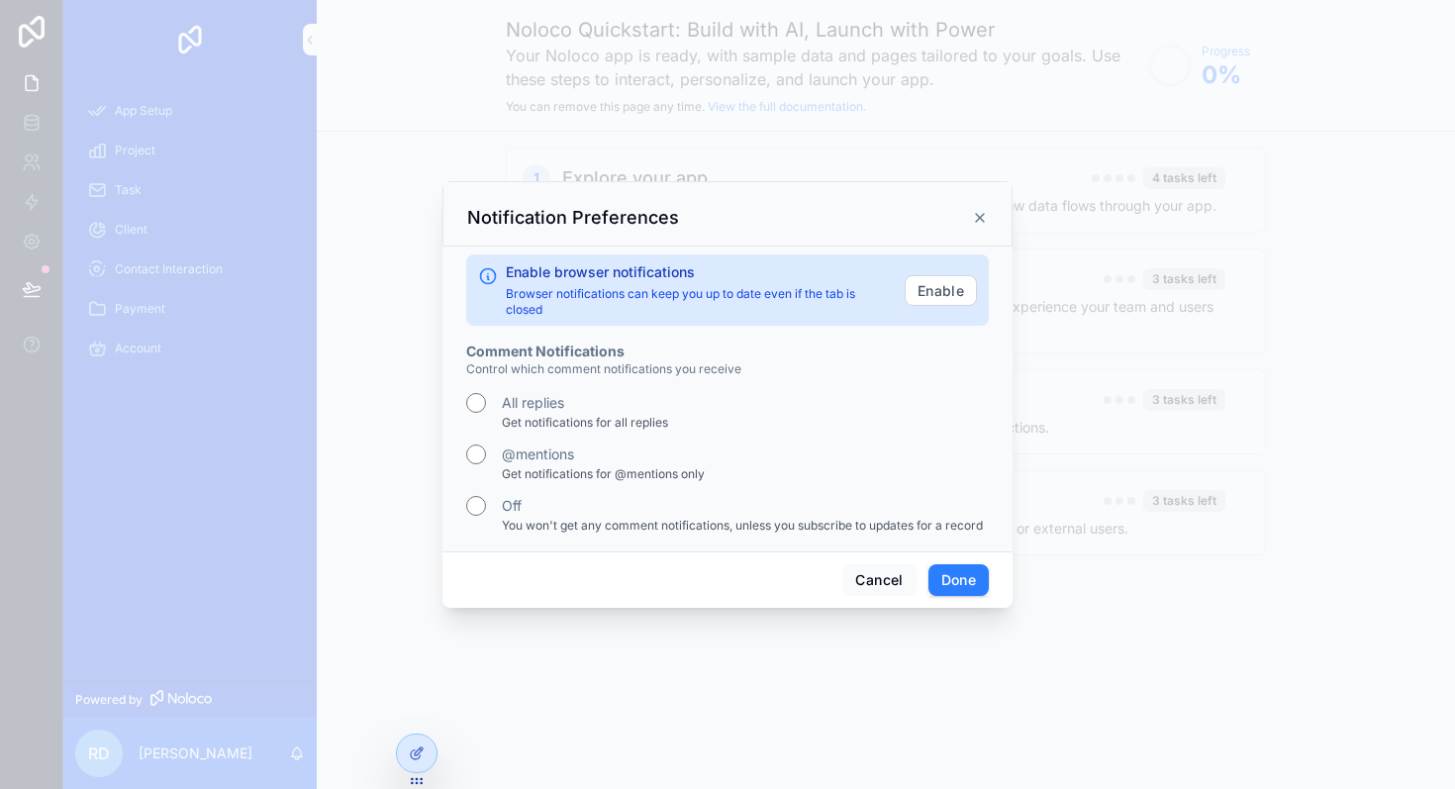
click at [263, 593] on div "scrollable content" at bounding box center [727, 394] width 1455 height 789
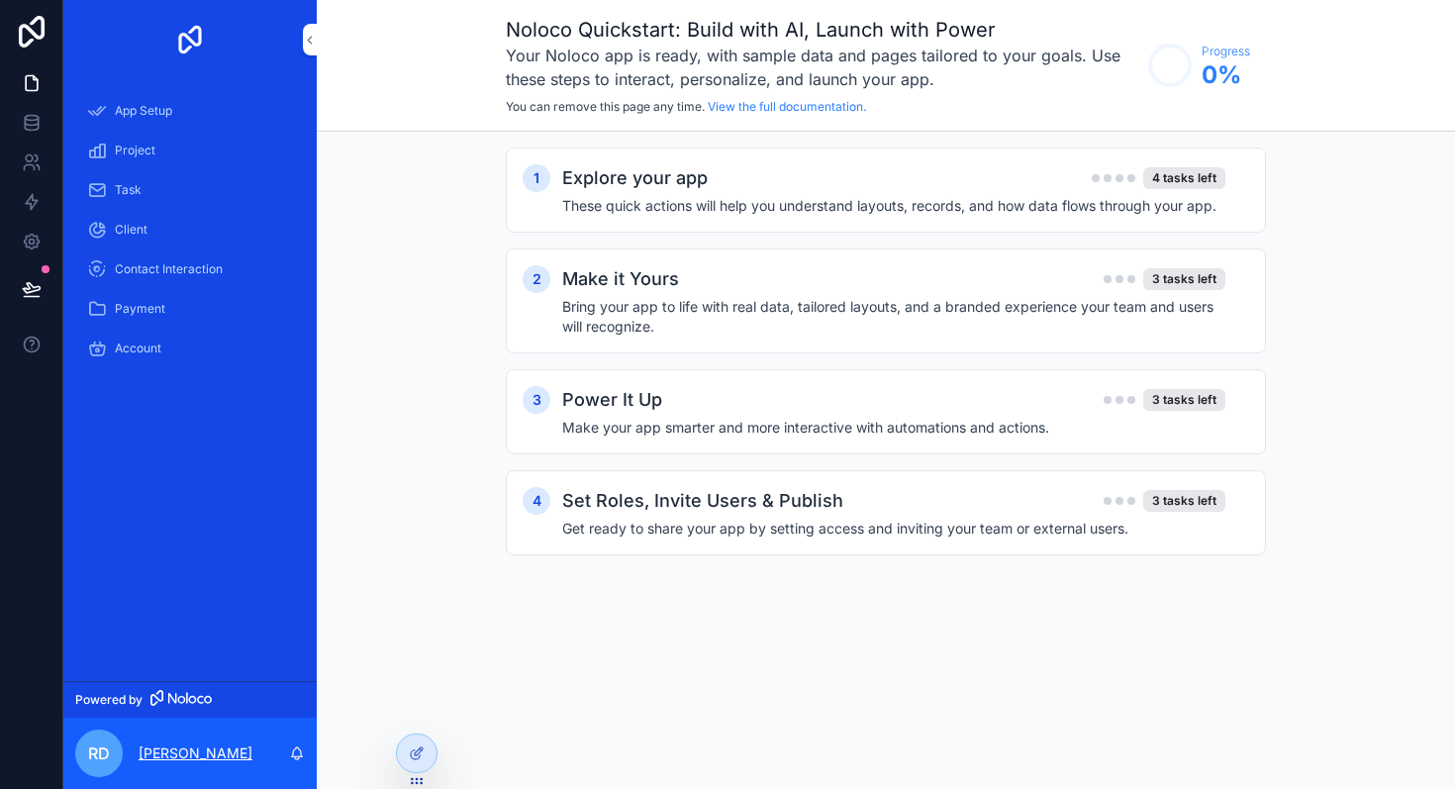
click at [168, 750] on p "[PERSON_NAME]" at bounding box center [196, 754] width 114 height 20
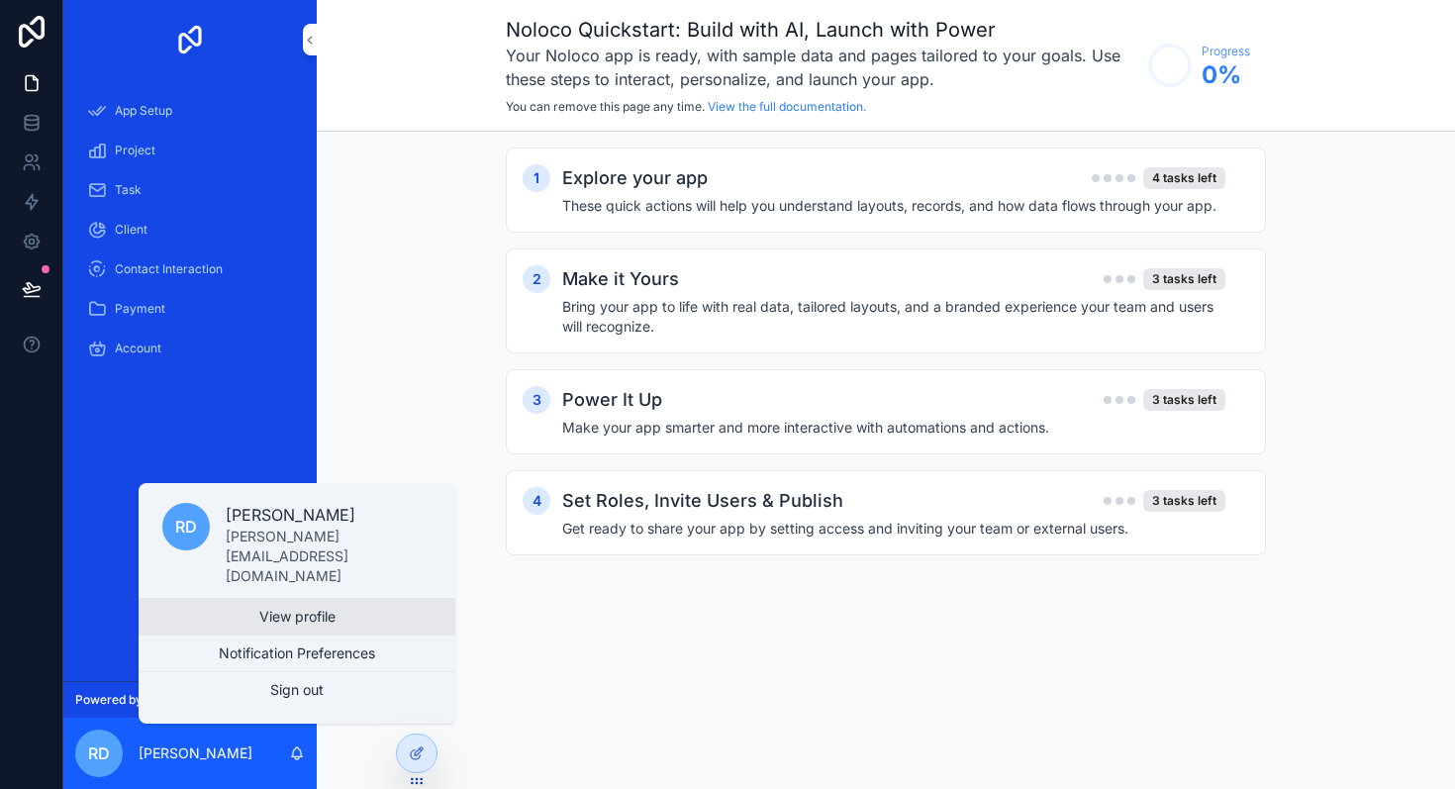
click at [236, 624] on link "View profile" at bounding box center [297, 617] width 317 height 36
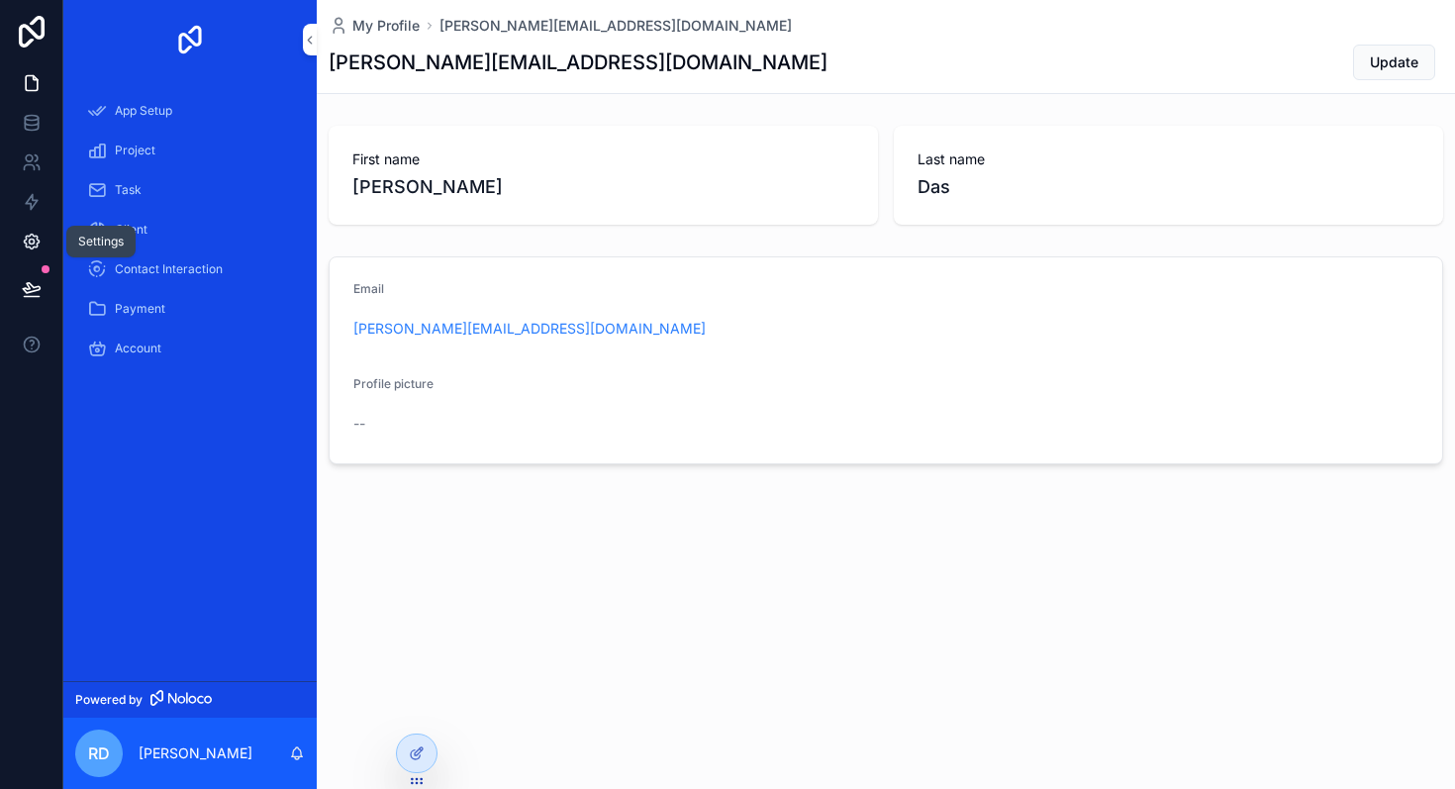
click at [24, 229] on link at bounding box center [31, 242] width 62 height 40
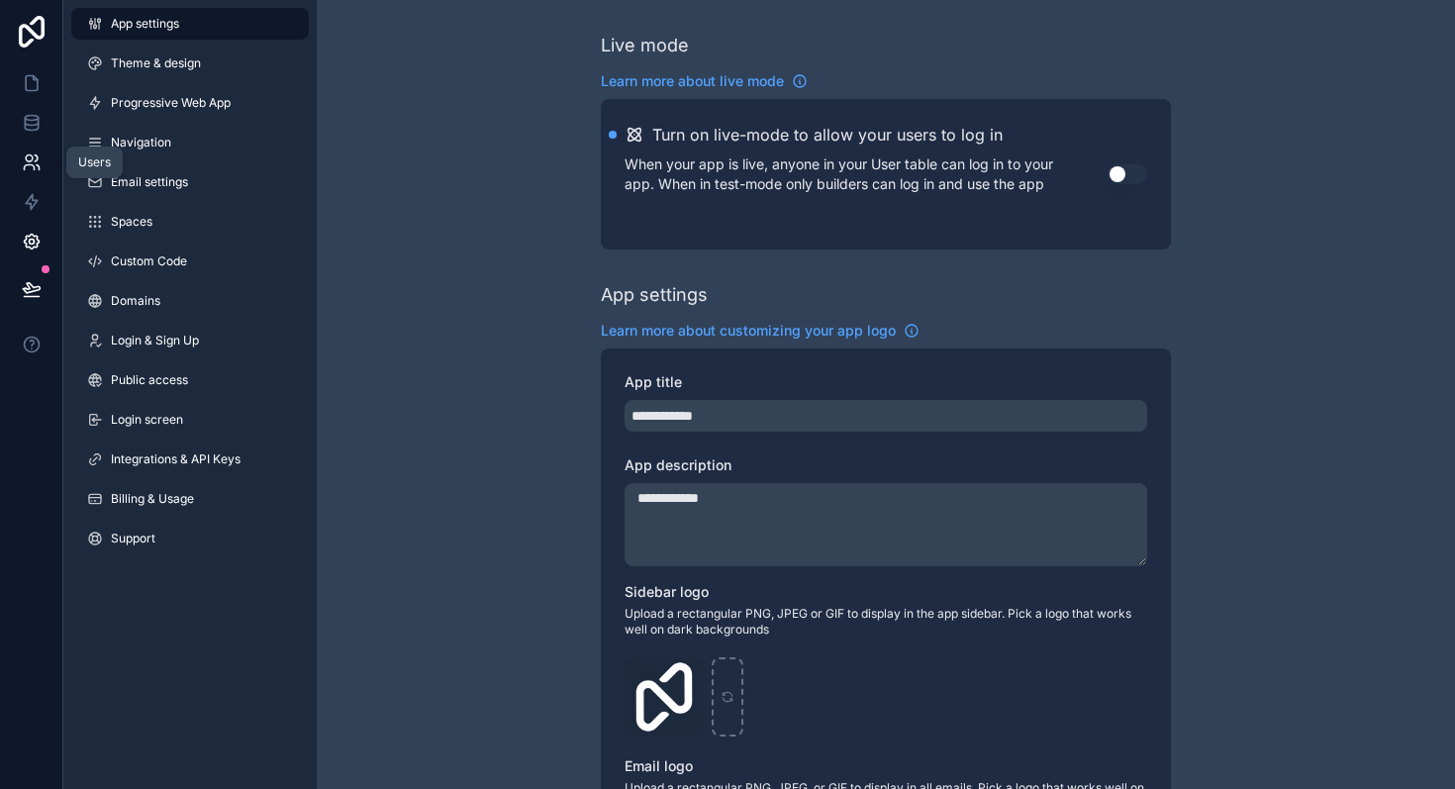
click at [4, 173] on link at bounding box center [31, 163] width 62 height 40
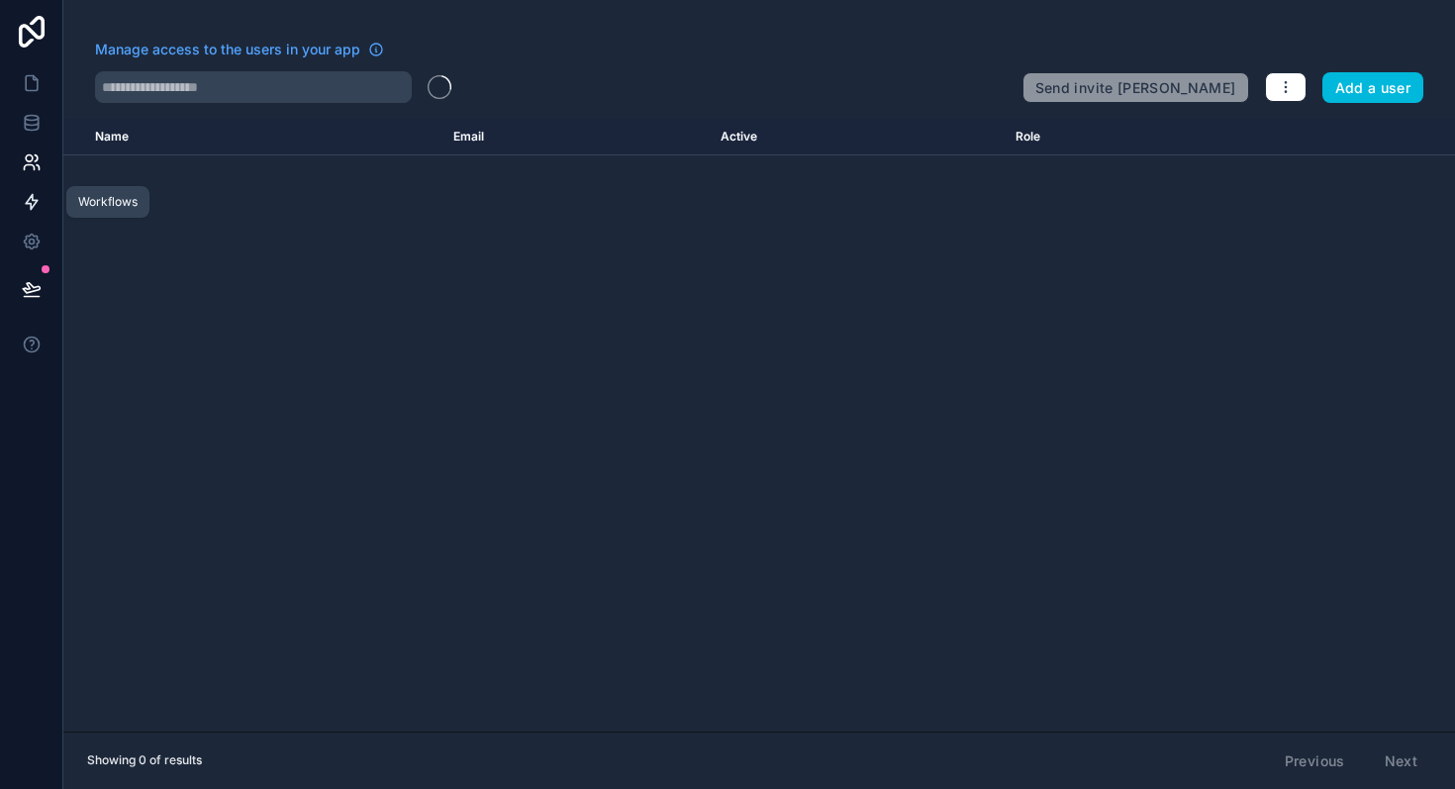
click at [22, 201] on icon at bounding box center [32, 202] width 20 height 20
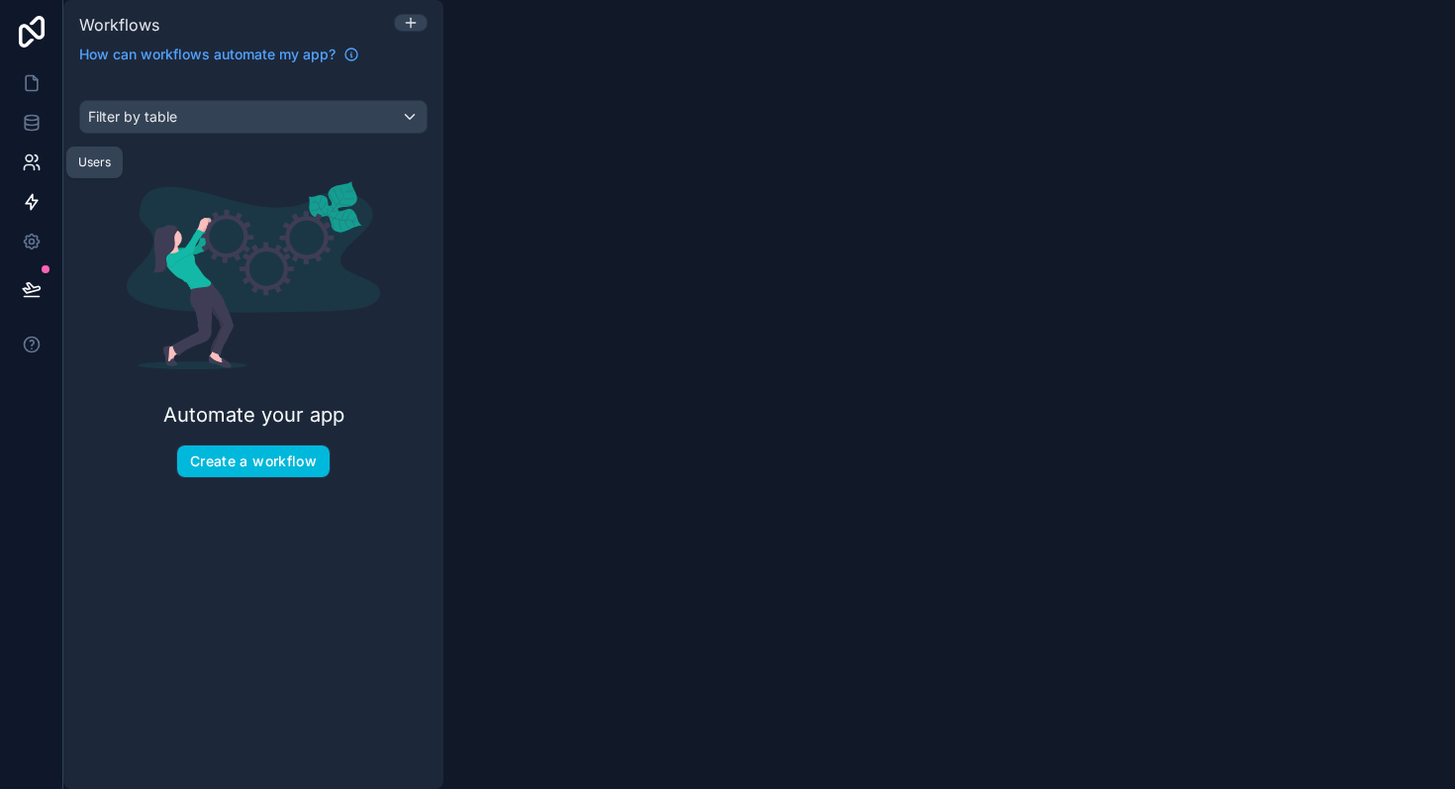
click at [22, 164] on icon at bounding box center [32, 162] width 20 height 20
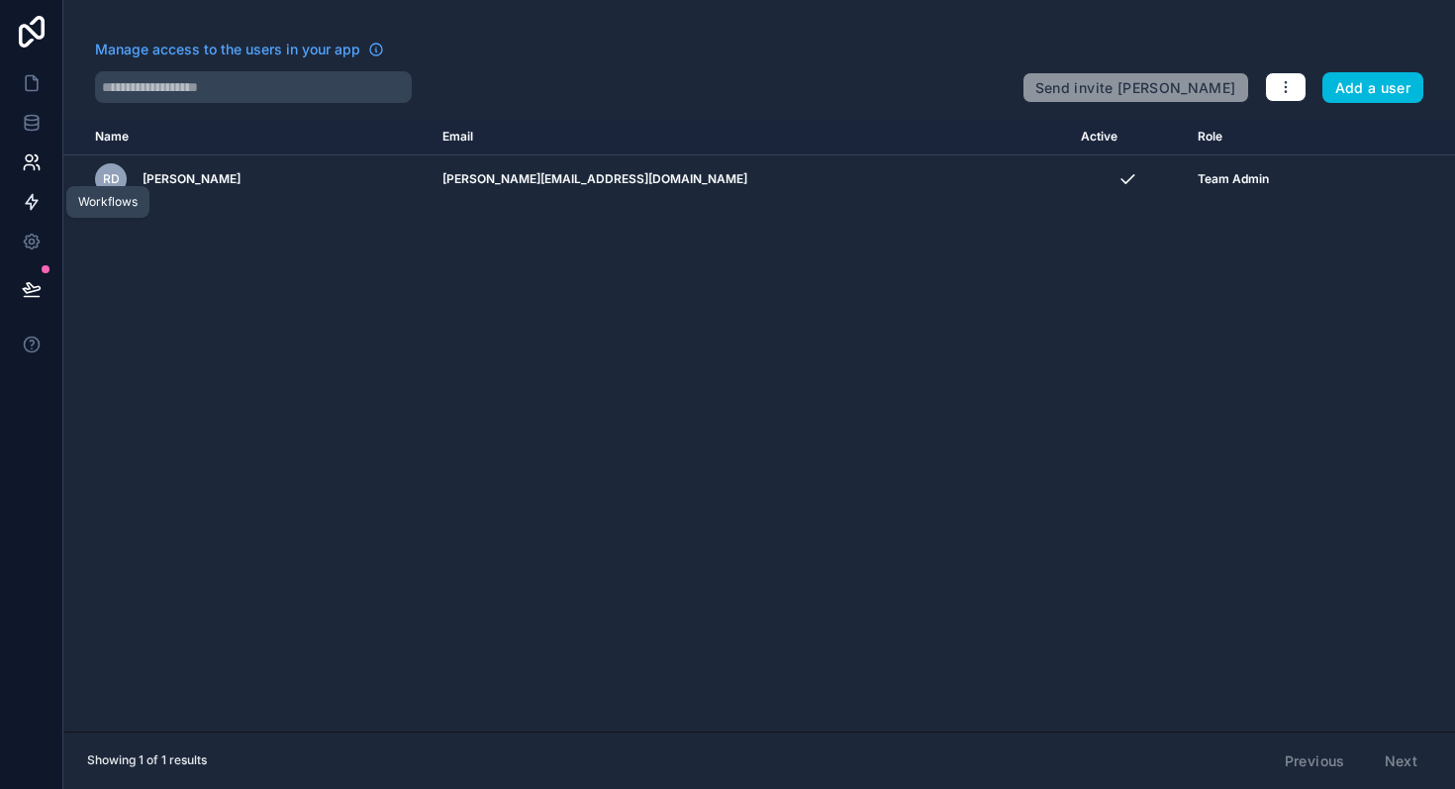
click at [29, 206] on icon at bounding box center [32, 202] width 12 height 15
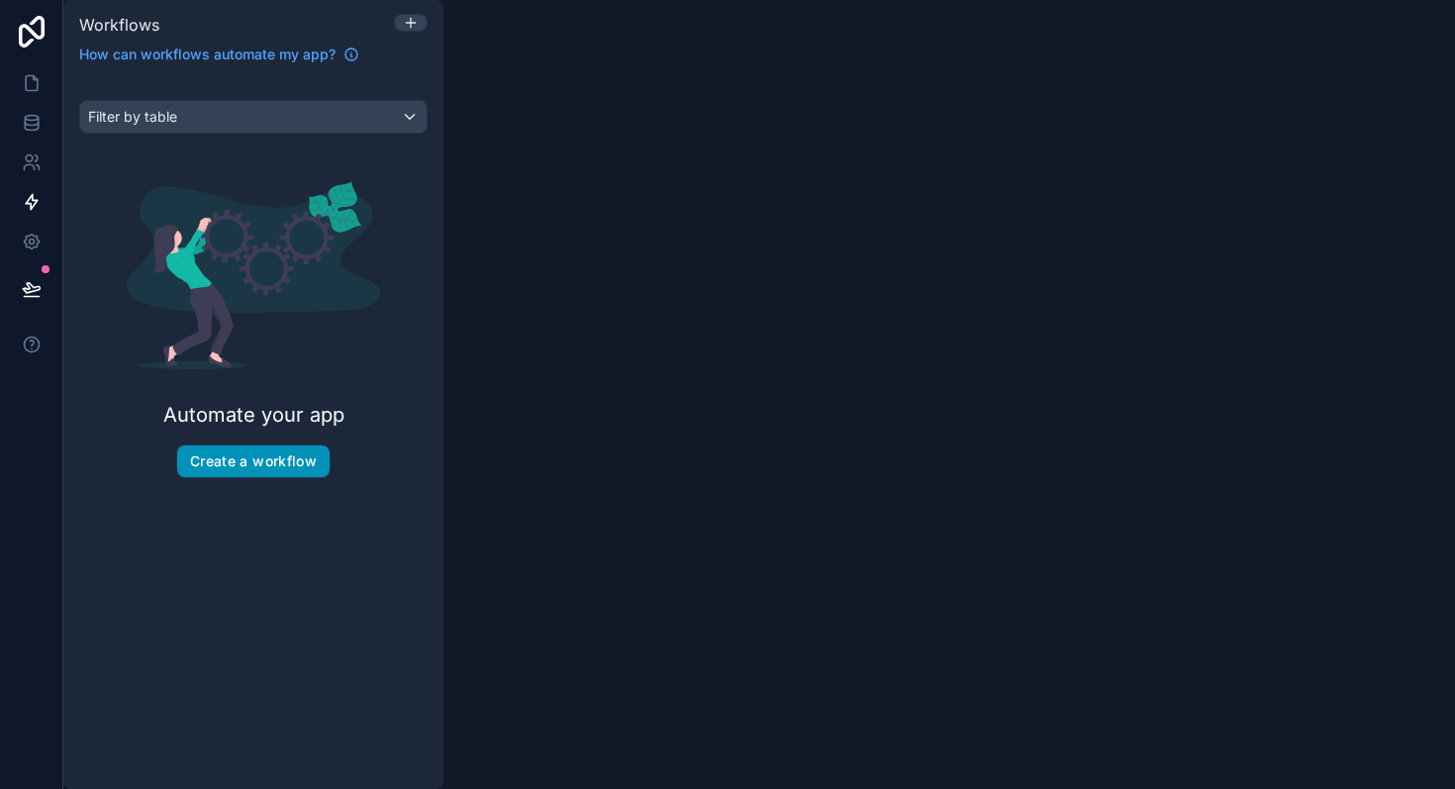
click at [269, 463] on button "Create a workflow" at bounding box center [253, 462] width 152 height 32
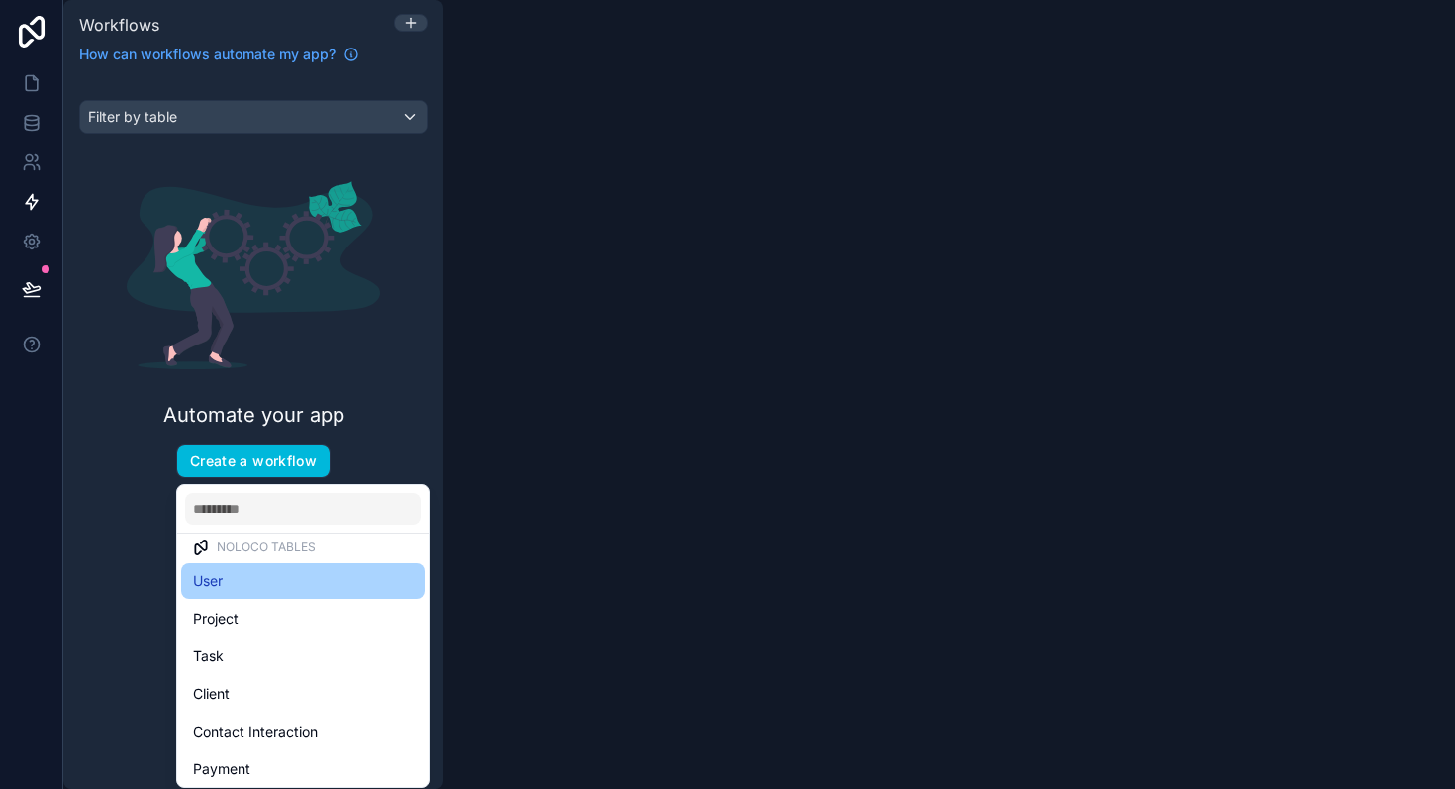
scroll to position [19, 0]
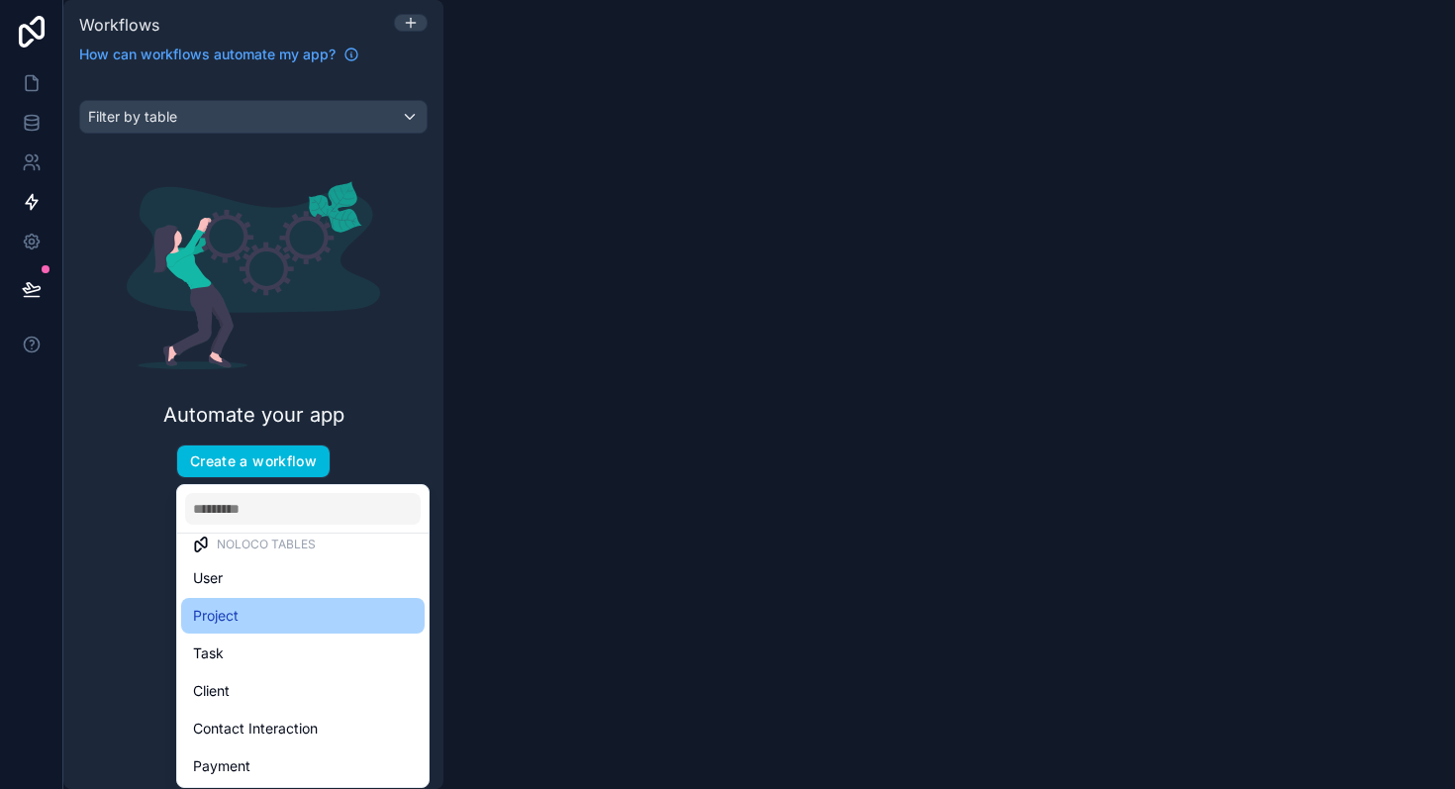
click at [295, 615] on div "Project" at bounding box center [303, 616] width 220 height 24
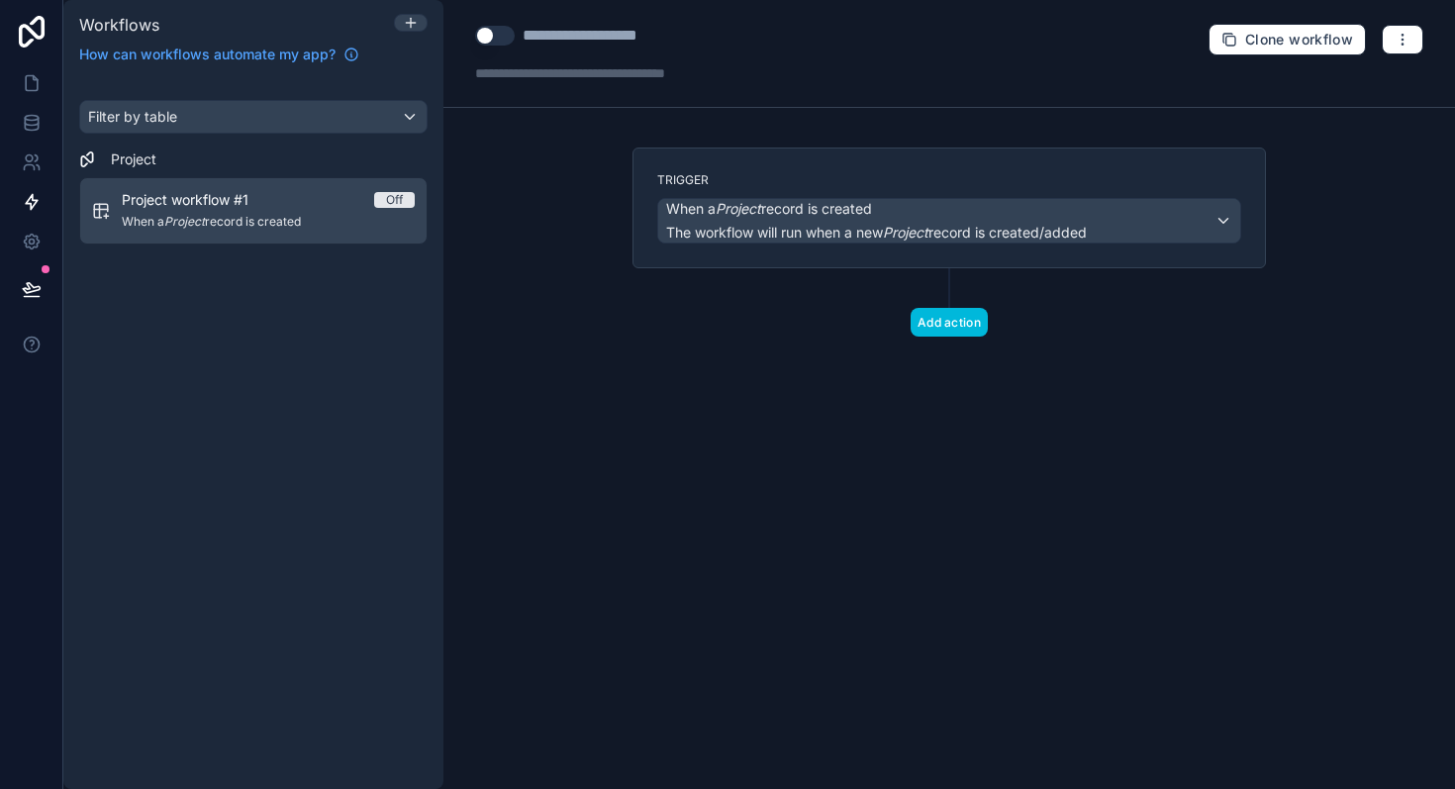
click at [959, 336] on div "Trigger When a Project record is created The workflow will run when a new Proje…" at bounding box center [949, 274] width 665 height 252
click at [957, 323] on button "Add action" at bounding box center [949, 322] width 77 height 29
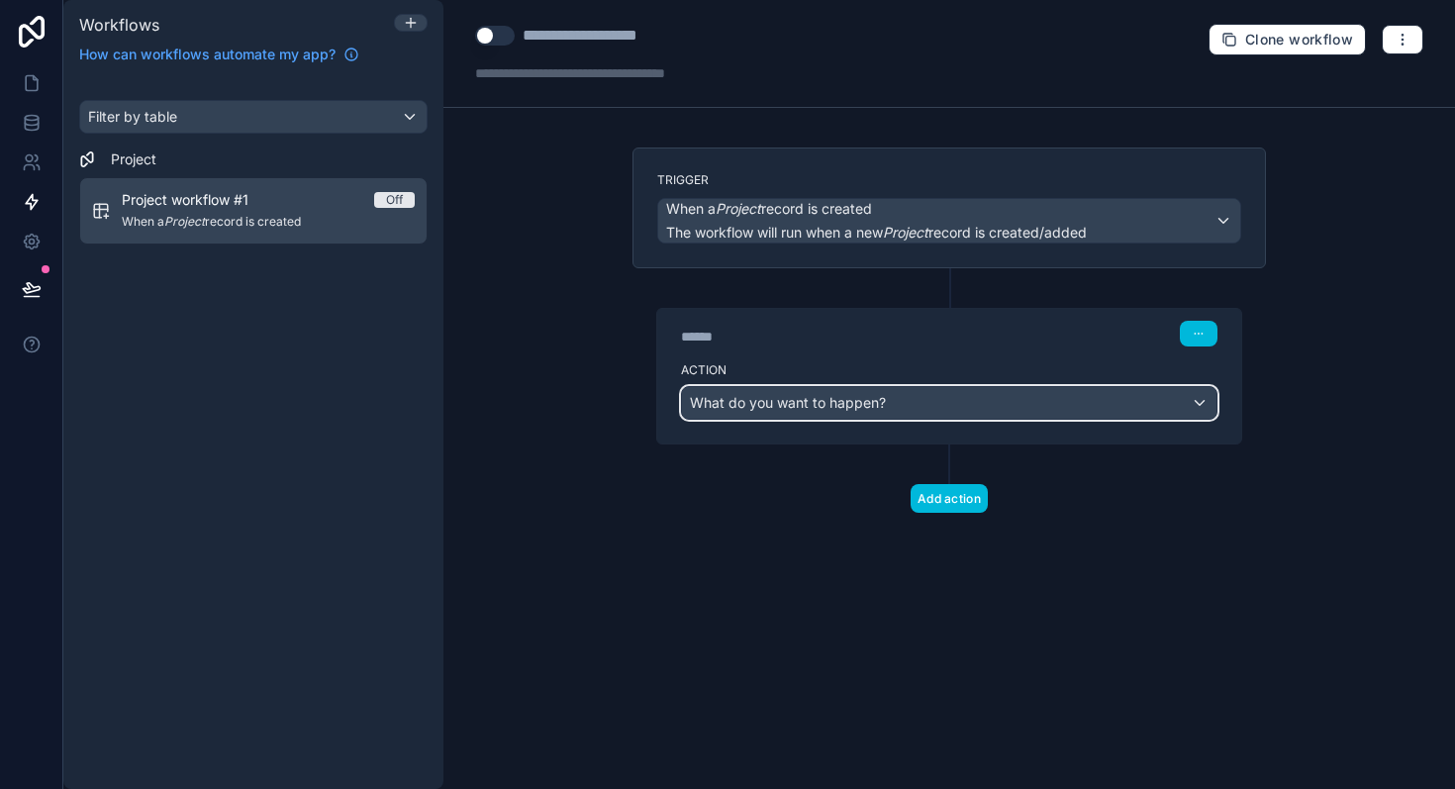
click at [882, 402] on span "What do you want to happen?" at bounding box center [788, 402] width 196 height 17
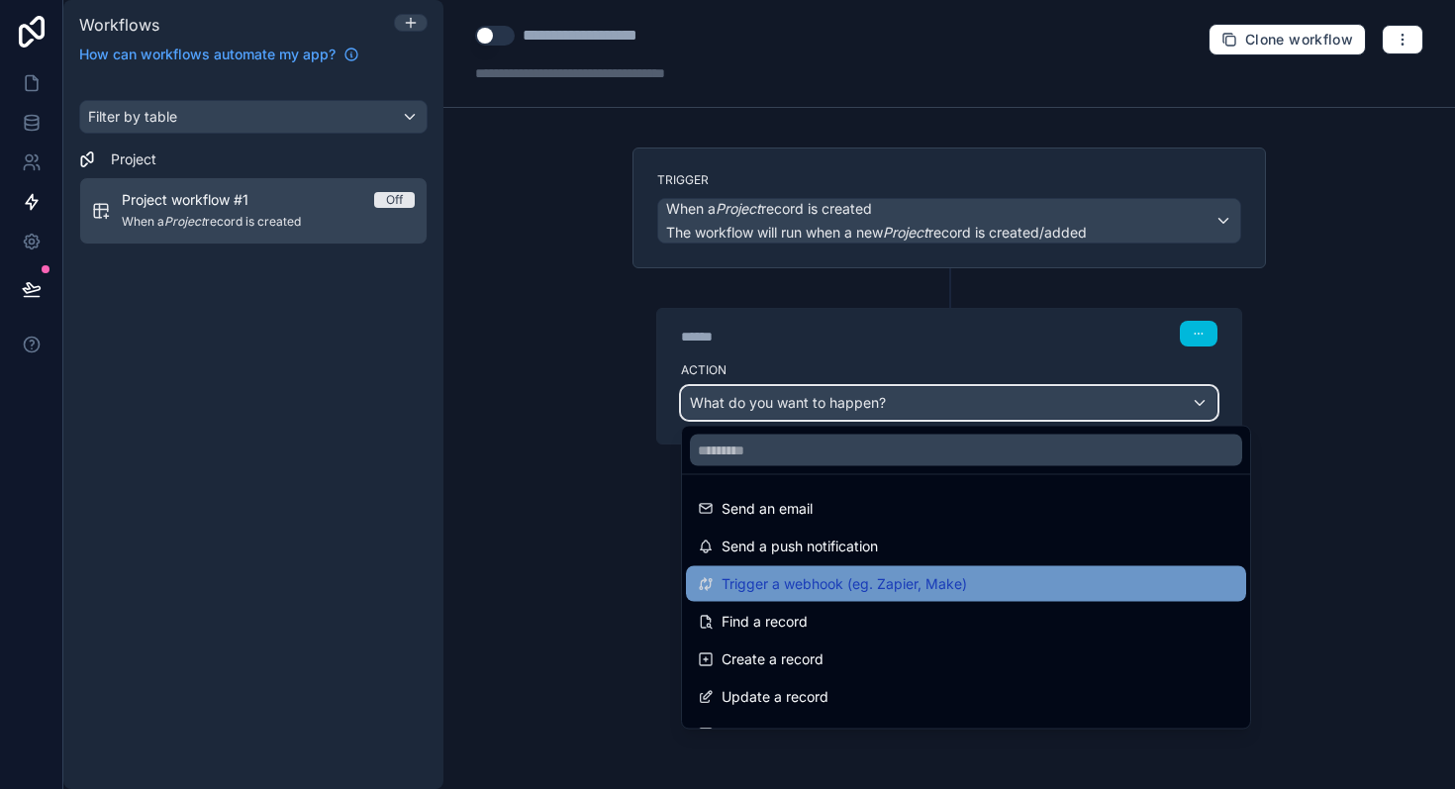
scroll to position [350, 0]
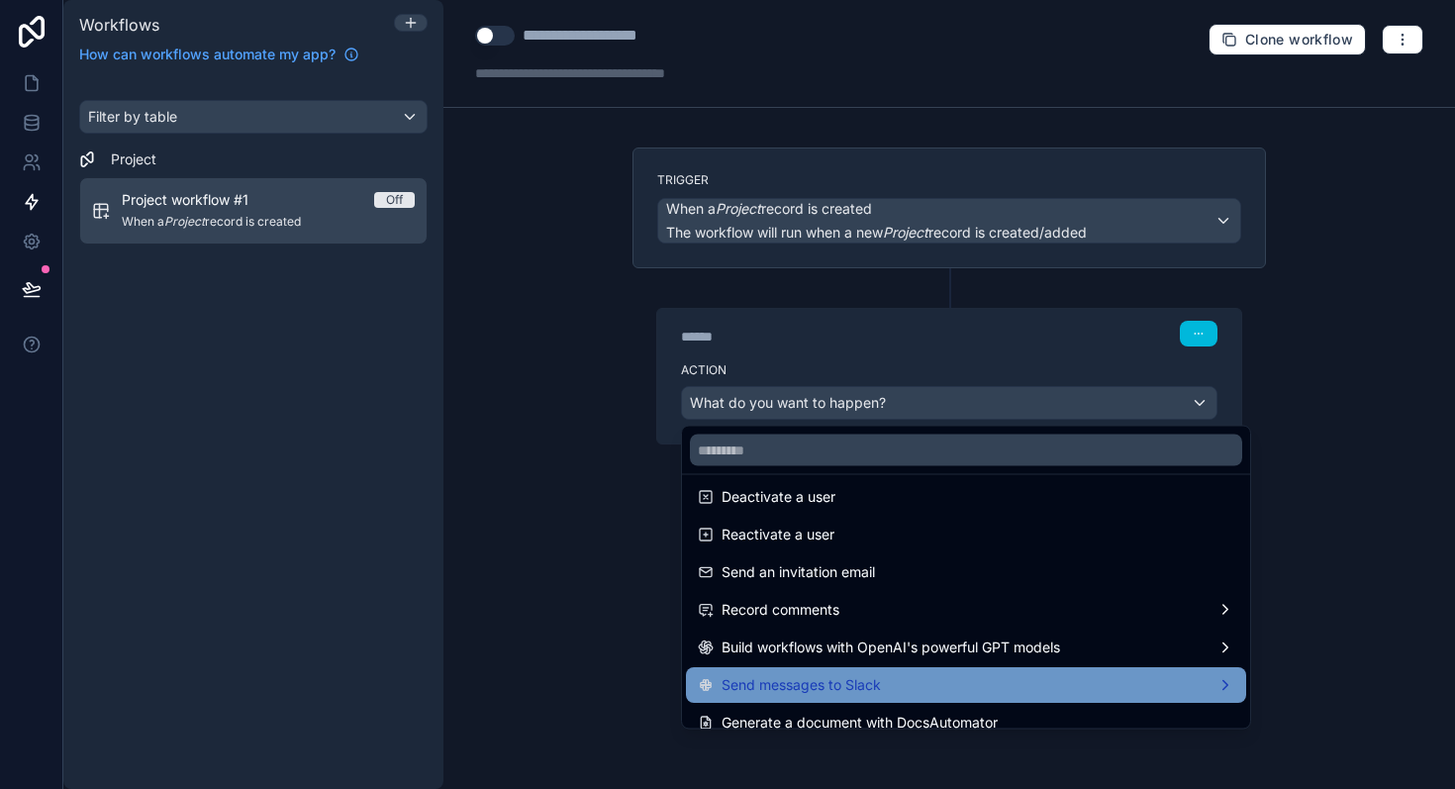
click at [870, 678] on span "Send messages to Slack" at bounding box center [801, 685] width 159 height 24
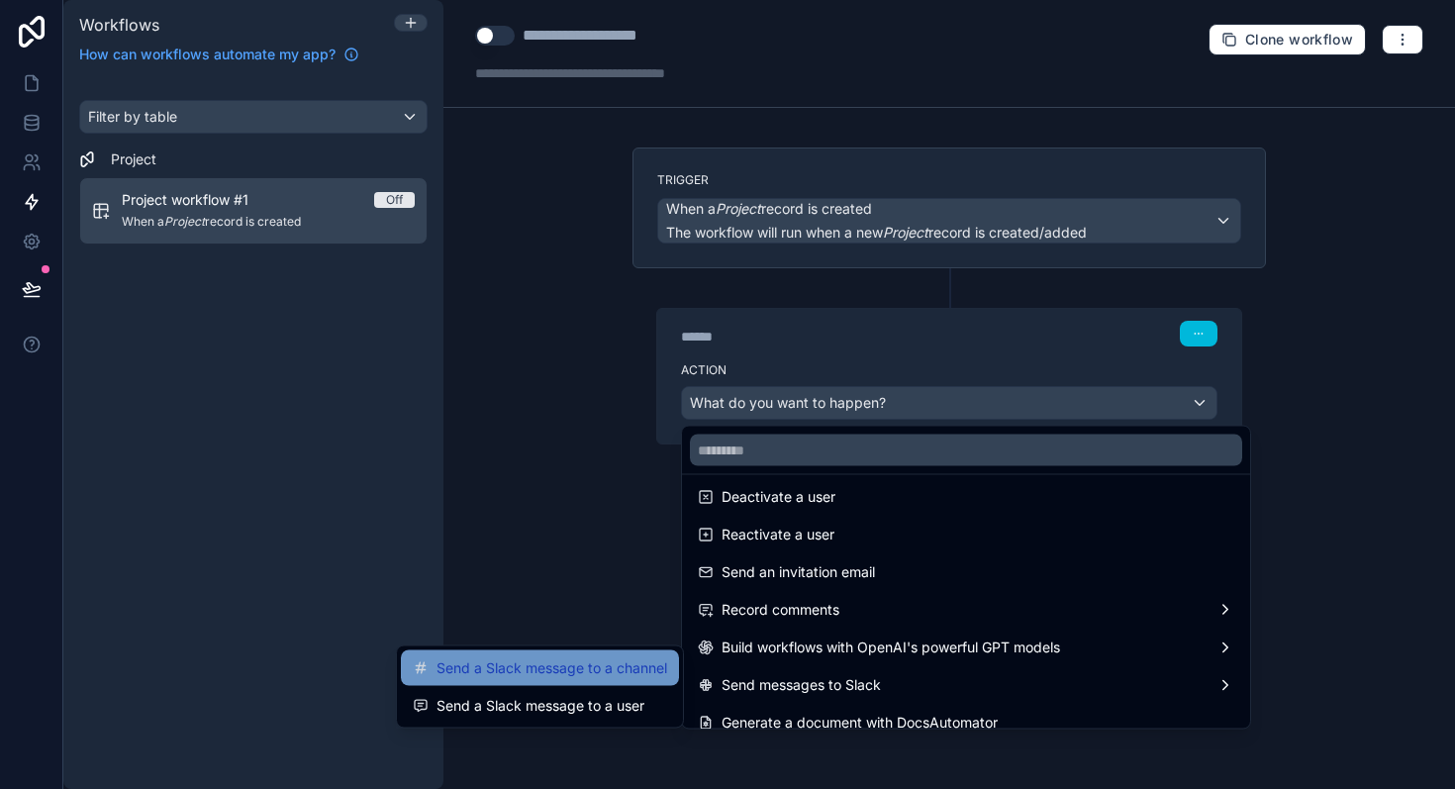
click at [599, 667] on span "Send a Slack message to a channel" at bounding box center [552, 668] width 231 height 24
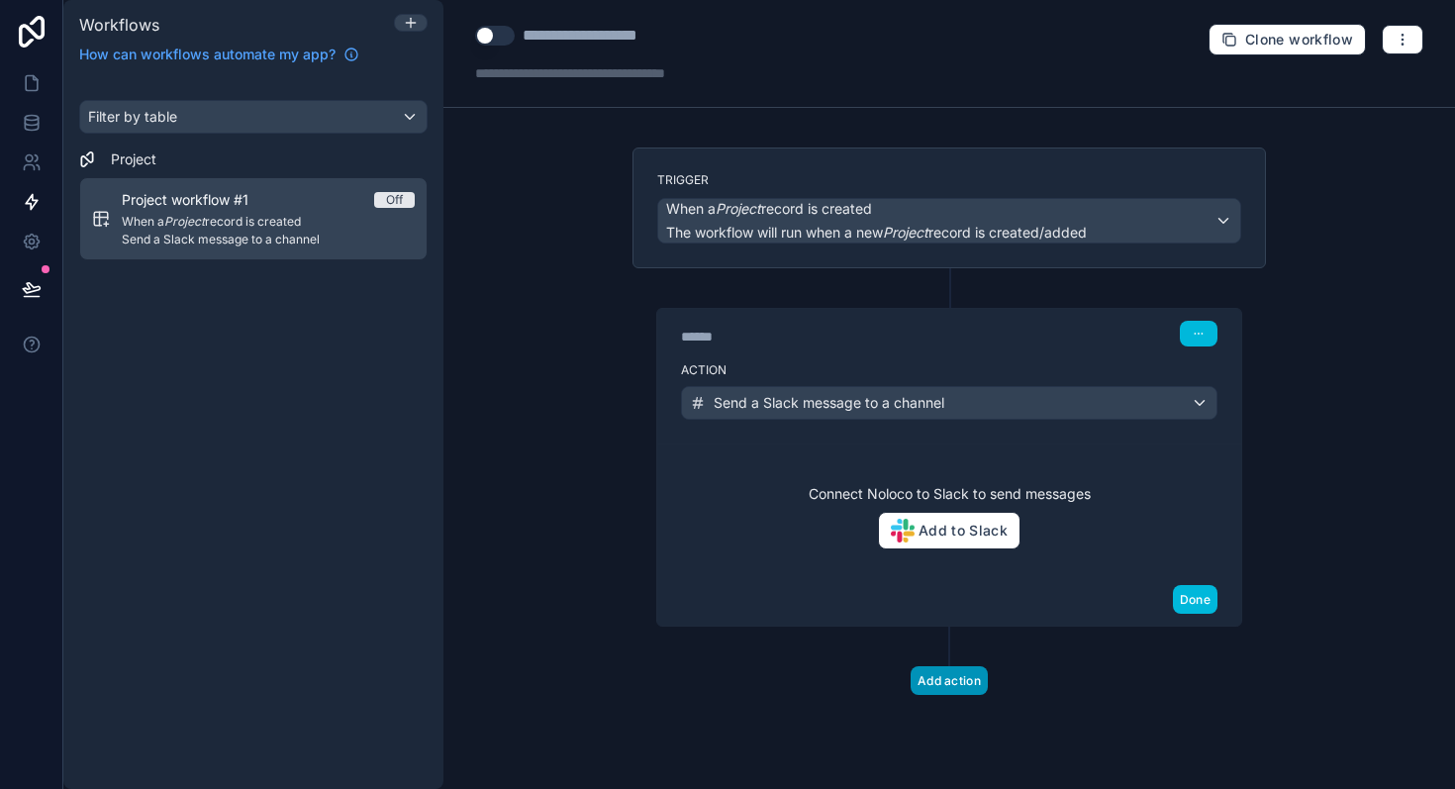
click at [947, 683] on button "Add action" at bounding box center [949, 680] width 77 height 29
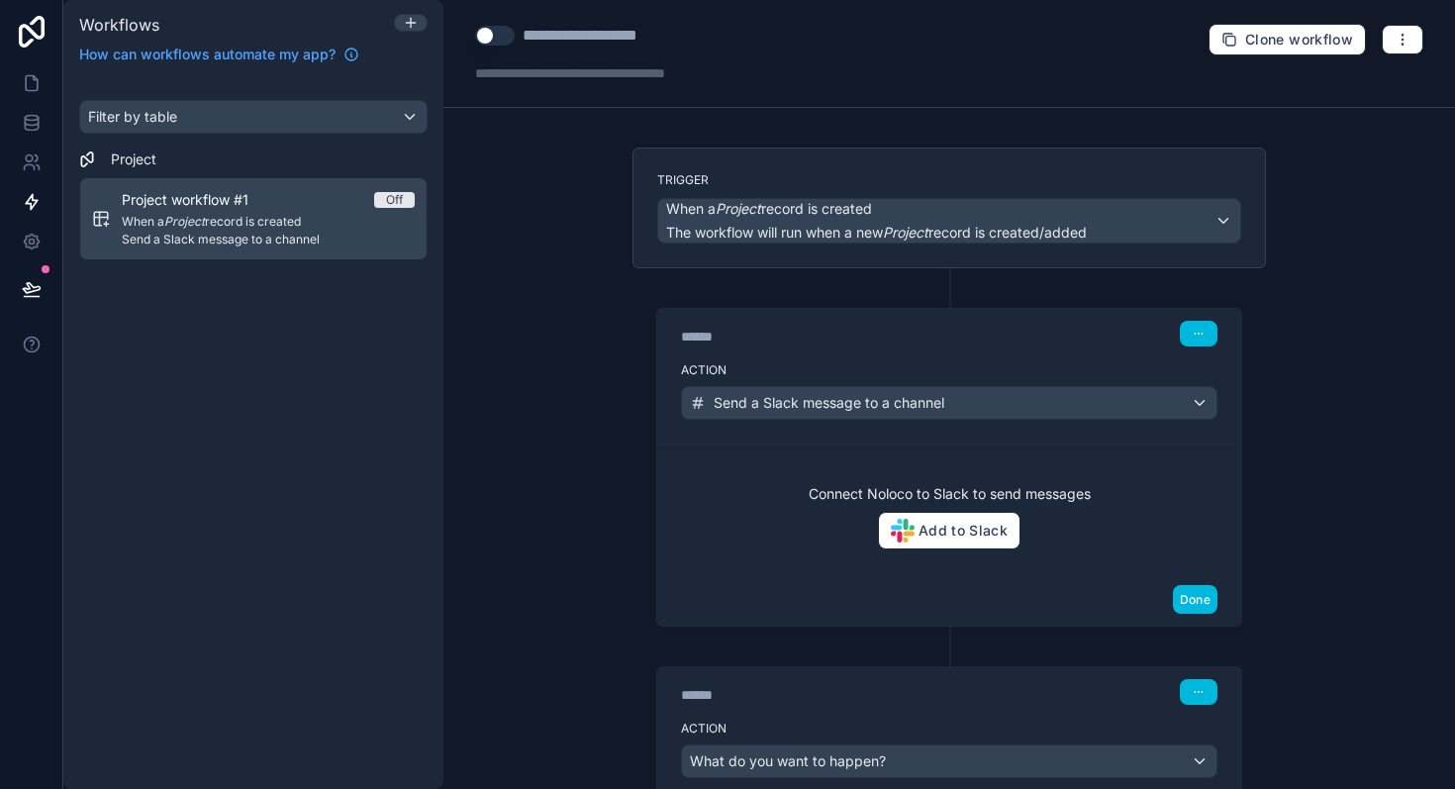
scroll to position [145, 0]
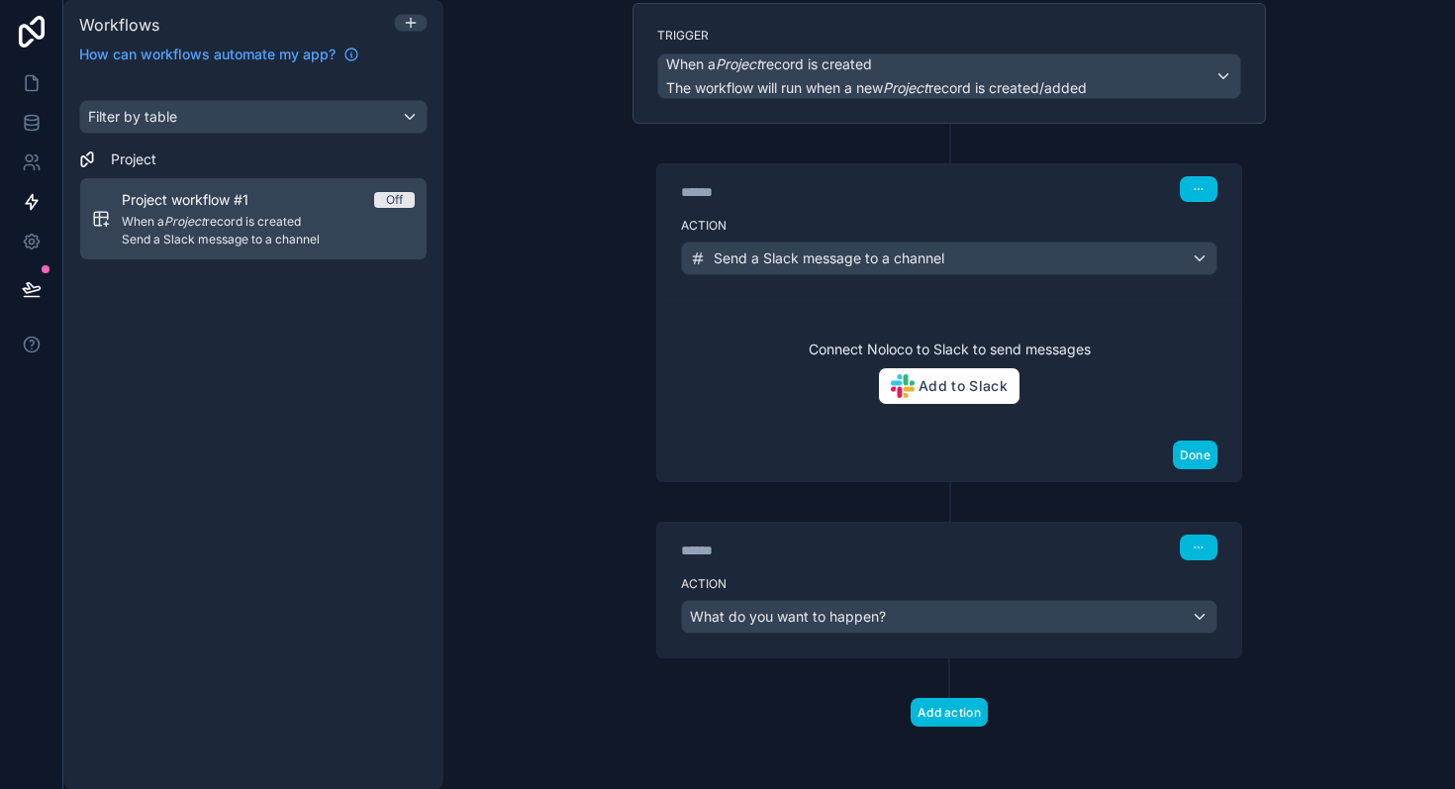
click at [951, 634] on div "Action What do you want to happen?" at bounding box center [949, 612] width 584 height 89
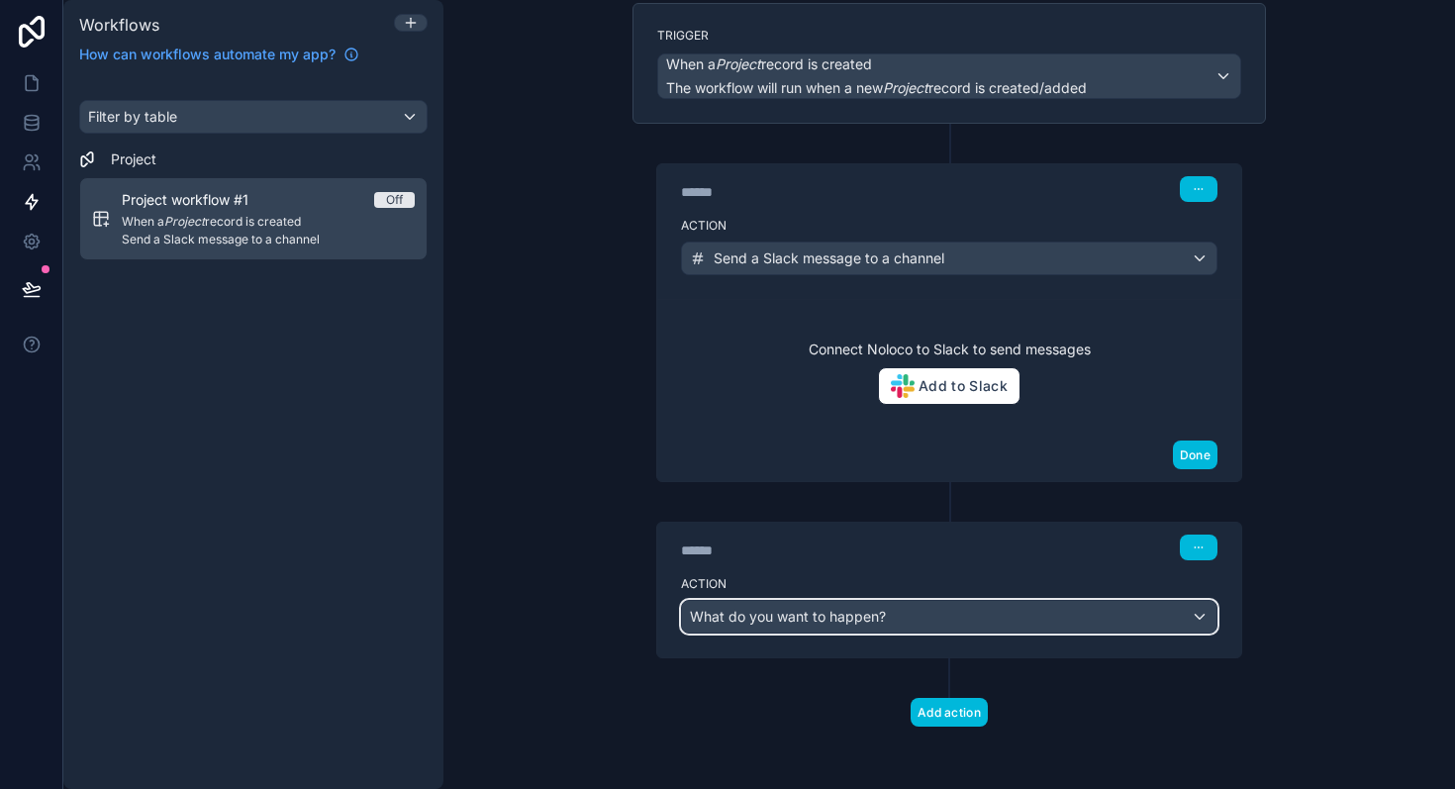
click at [954, 616] on div "What do you want to happen?" at bounding box center [949, 617] width 535 height 32
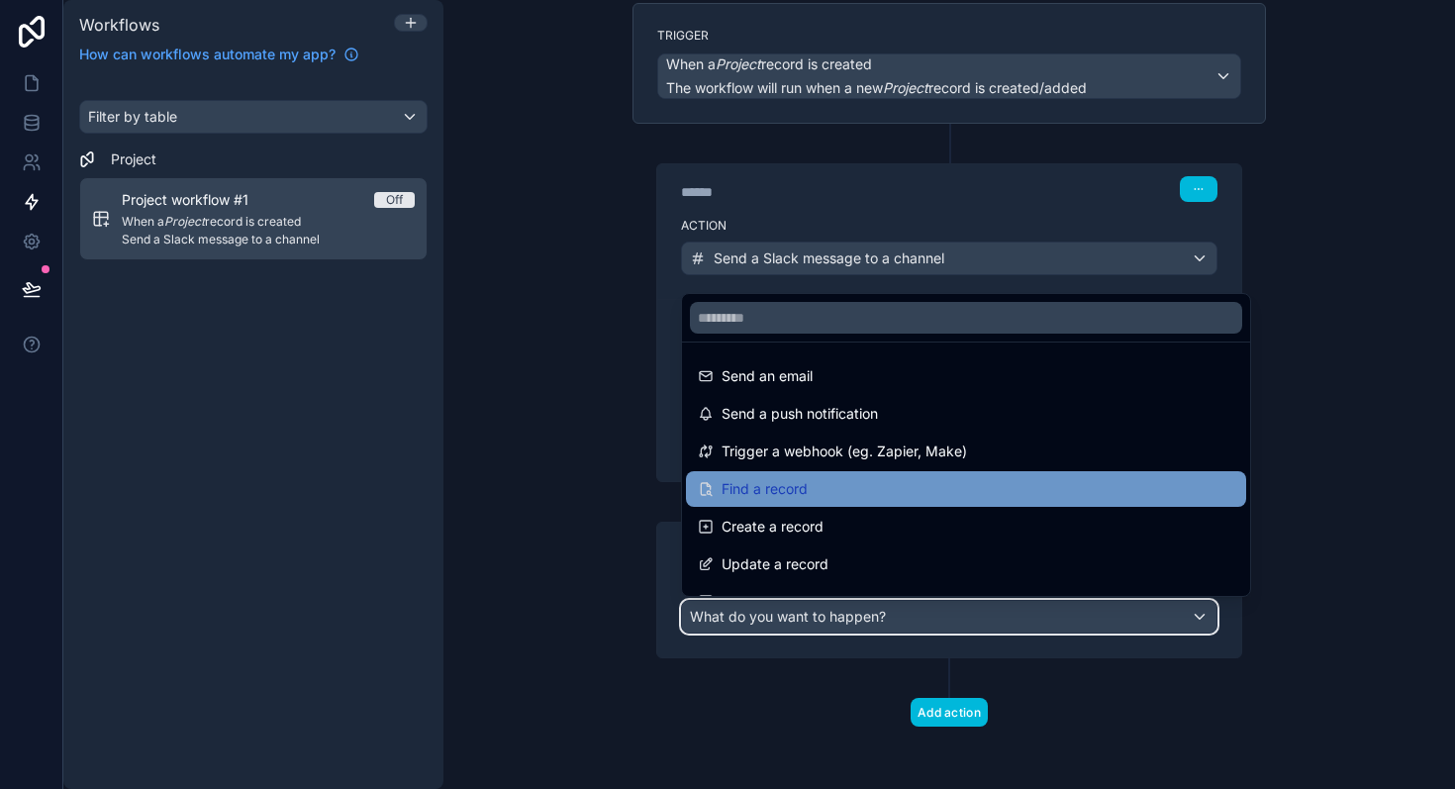
scroll to position [366, 0]
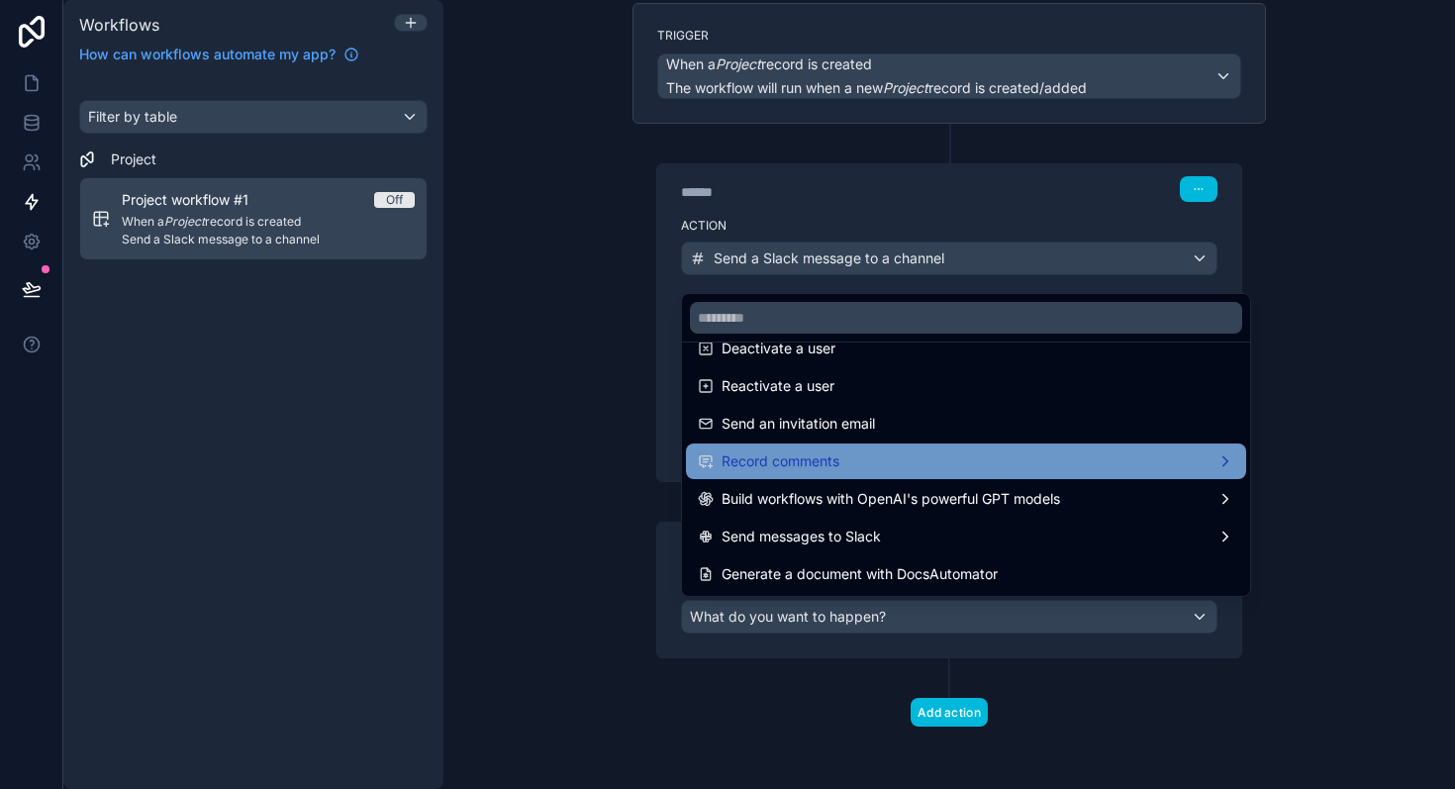
click at [932, 461] on div "Record comments" at bounding box center [966, 461] width 537 height 24
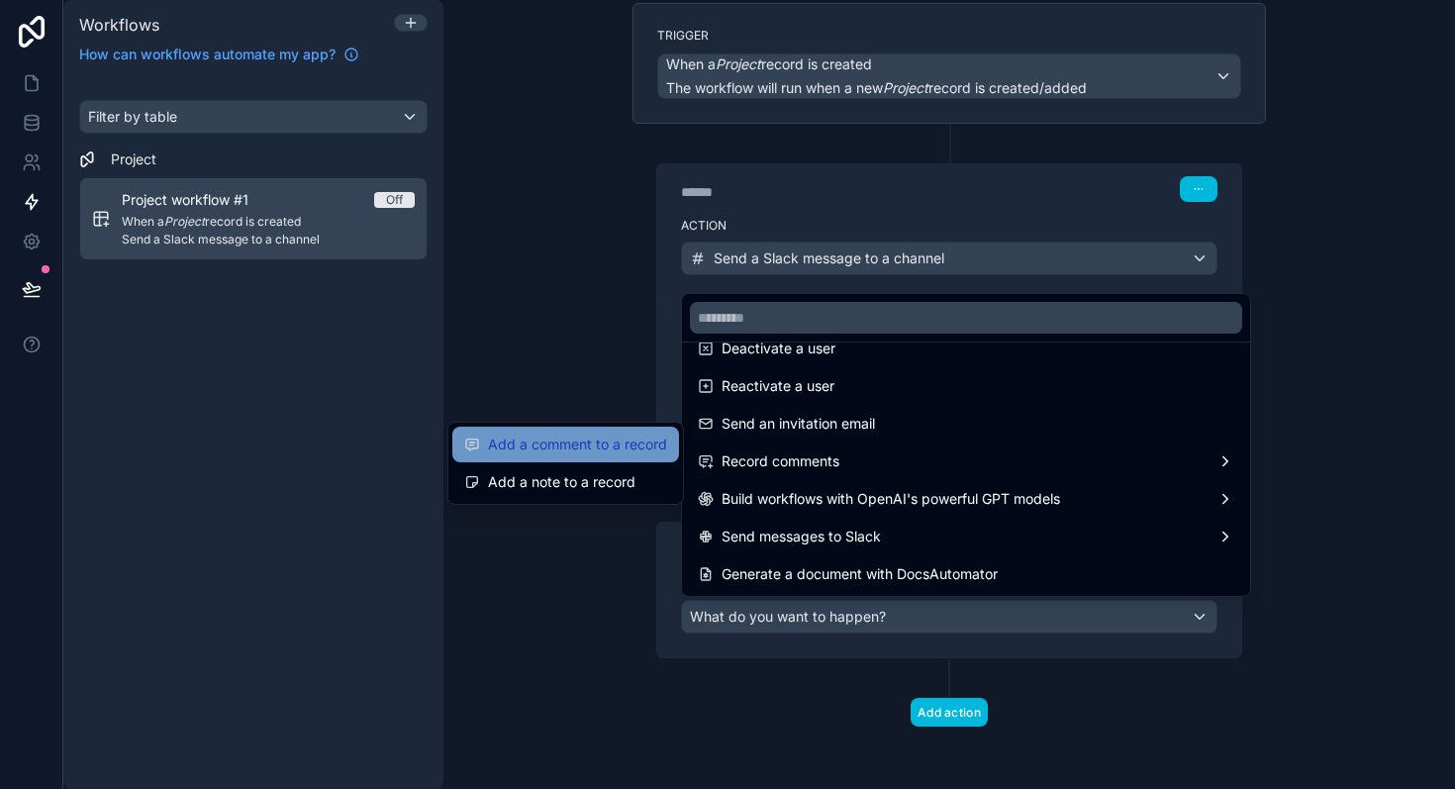
click at [641, 449] on span "Add a comment to a record" at bounding box center [577, 445] width 179 height 24
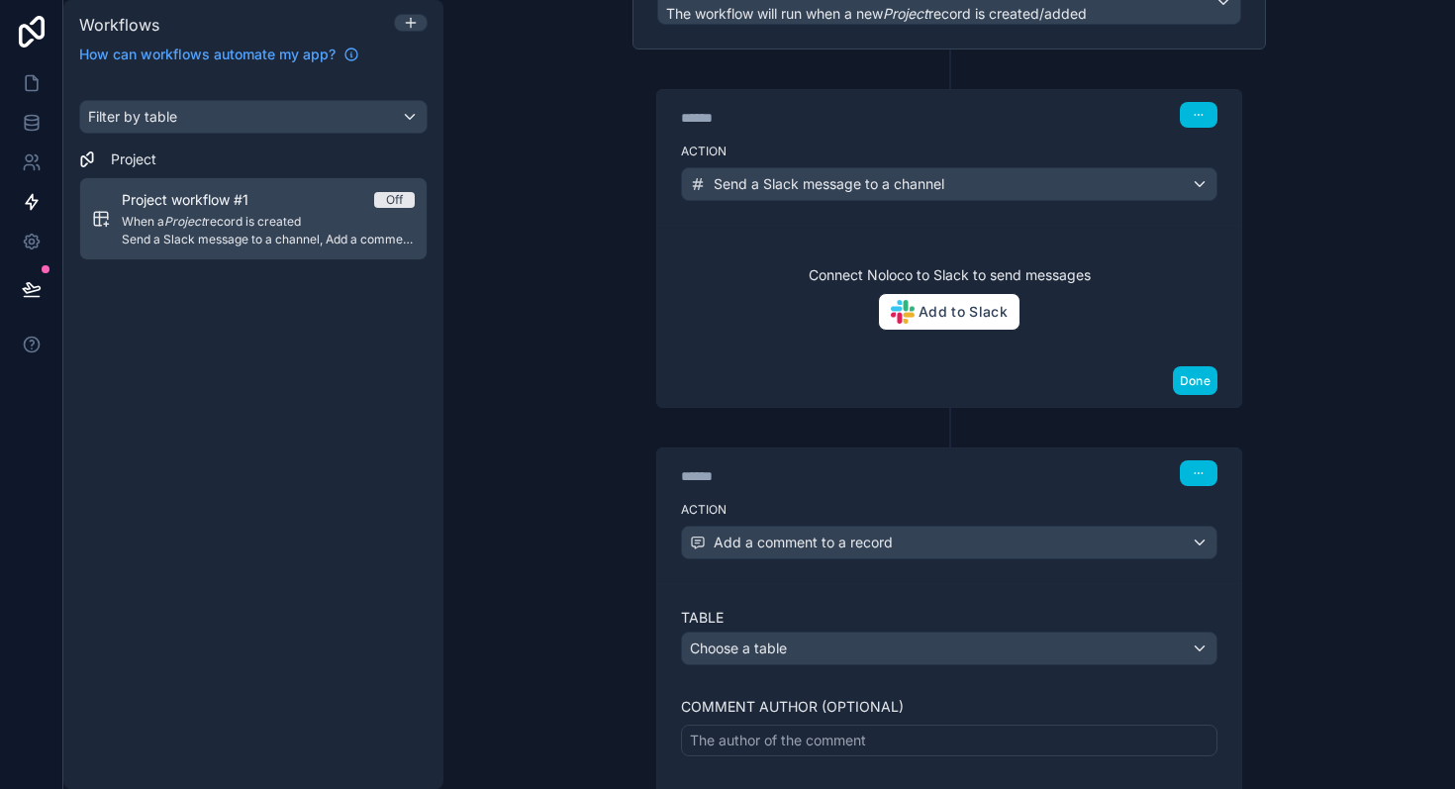
scroll to position [0, 0]
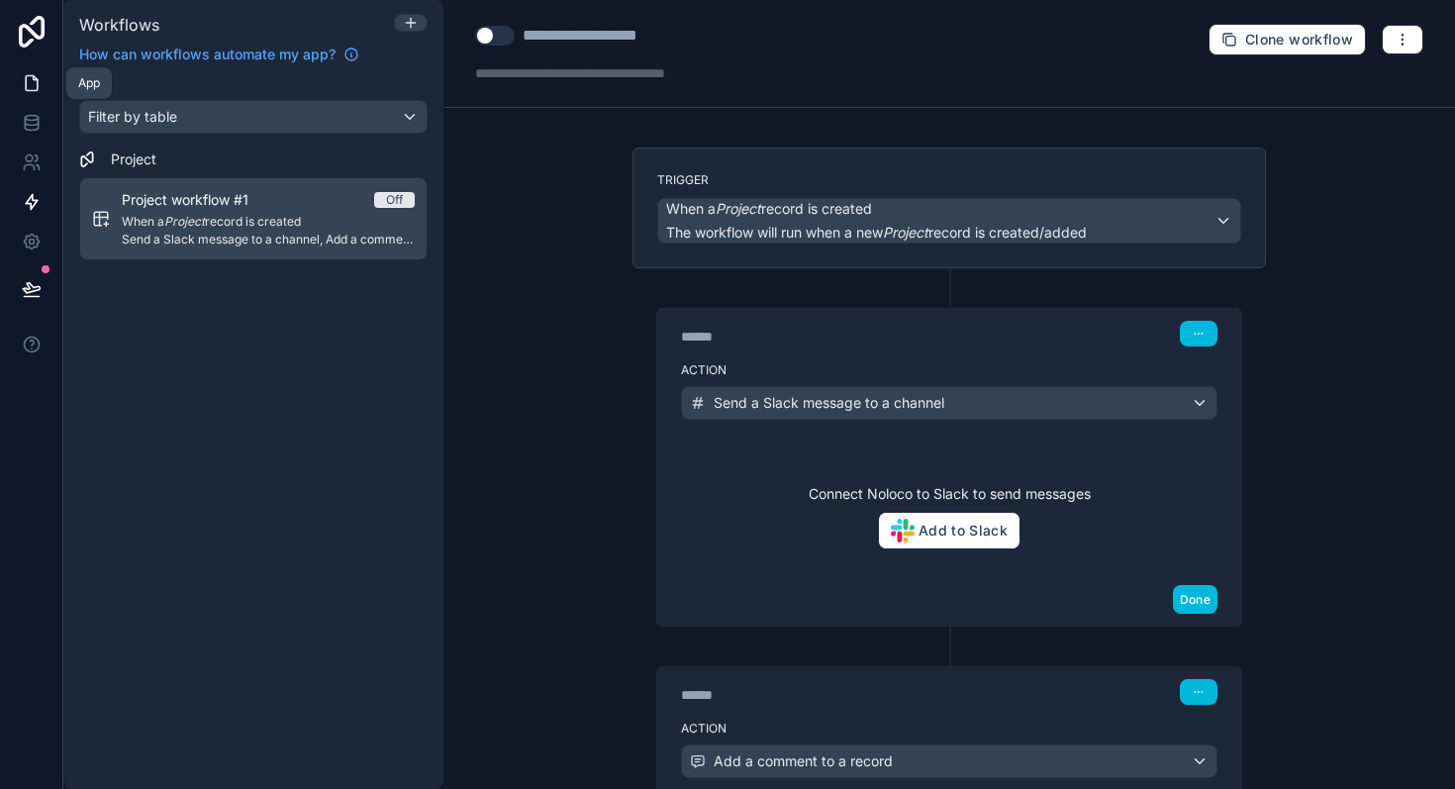
click at [19, 90] on link at bounding box center [31, 83] width 62 height 40
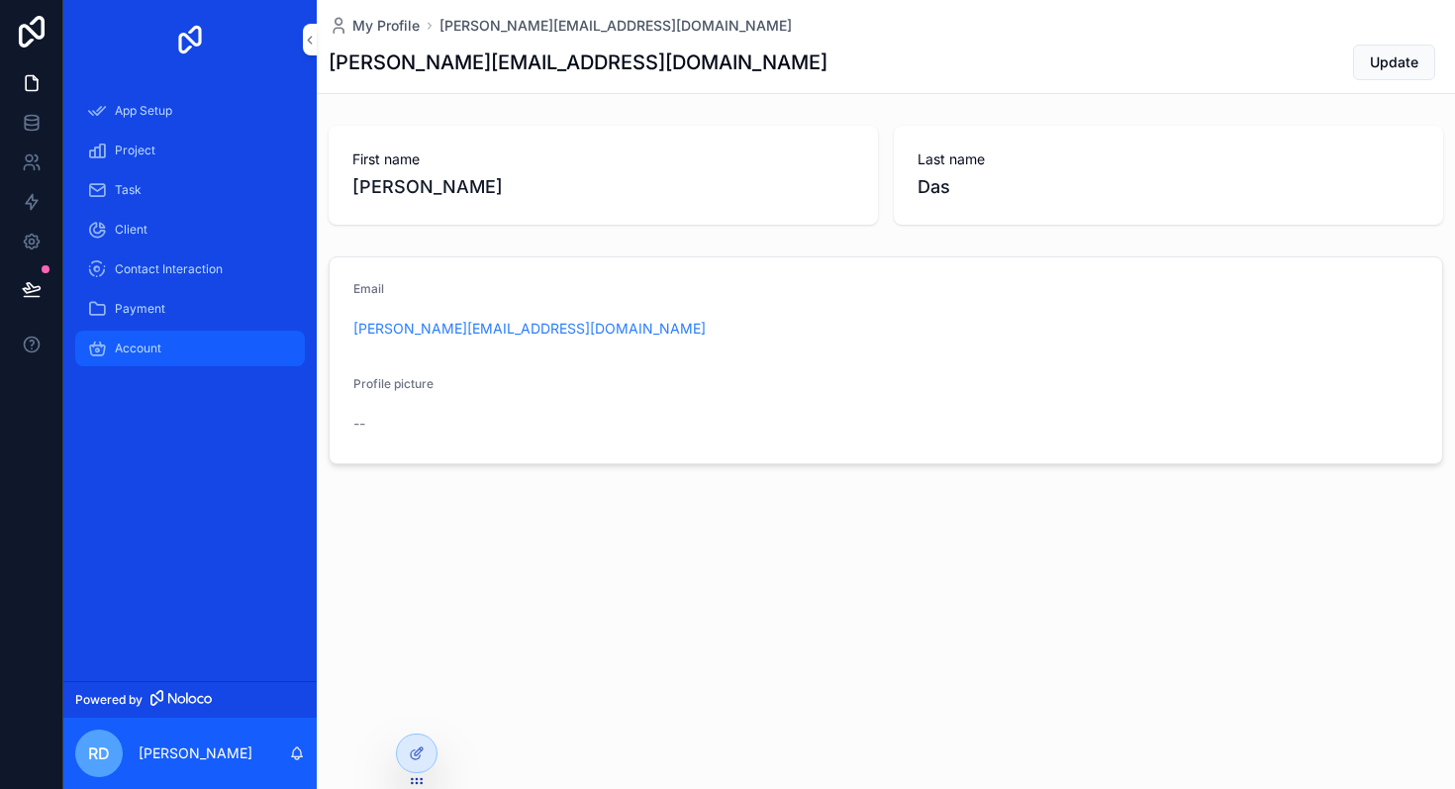
click at [120, 345] on span "Account" at bounding box center [138, 349] width 47 height 16
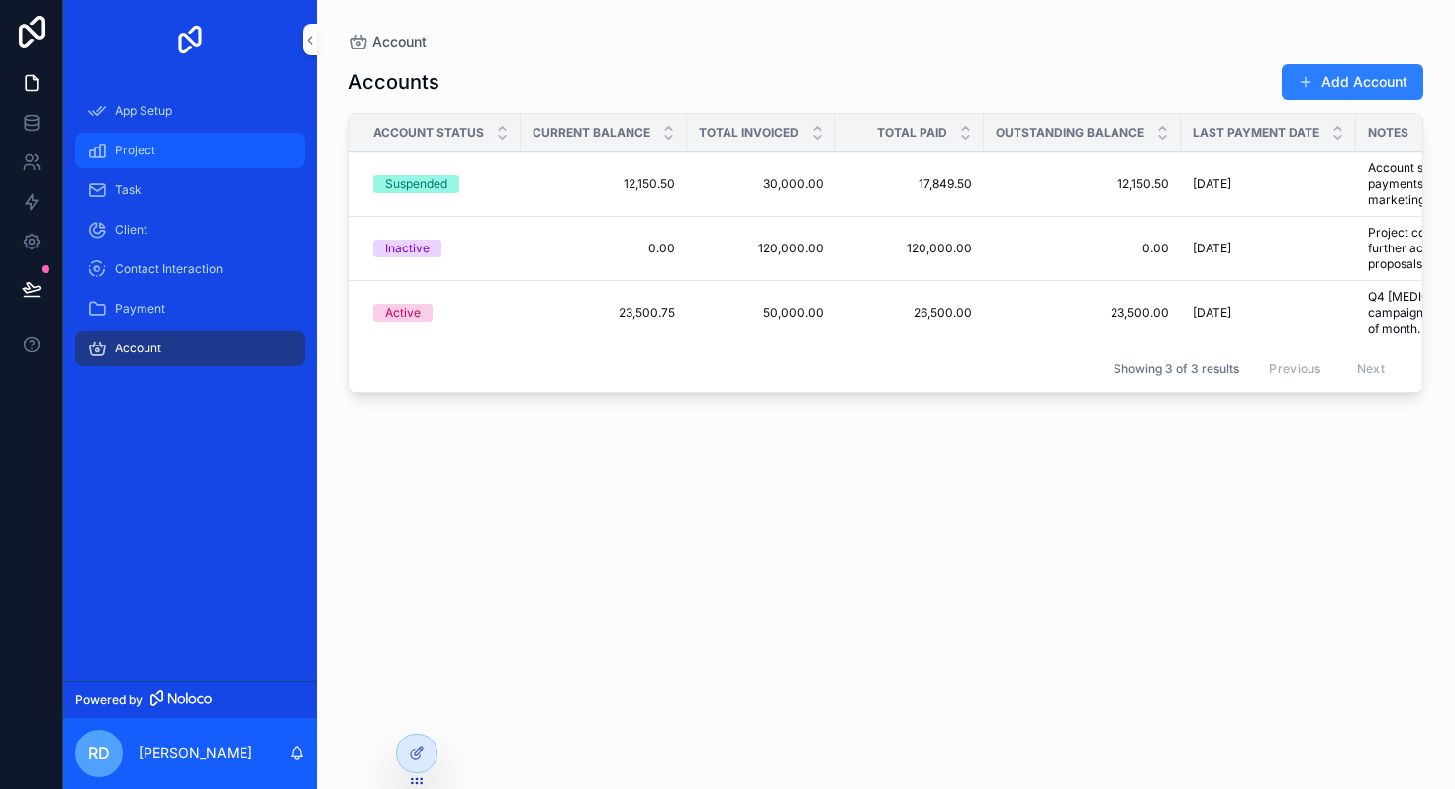
click at [146, 145] on span "Project" at bounding box center [135, 151] width 41 height 16
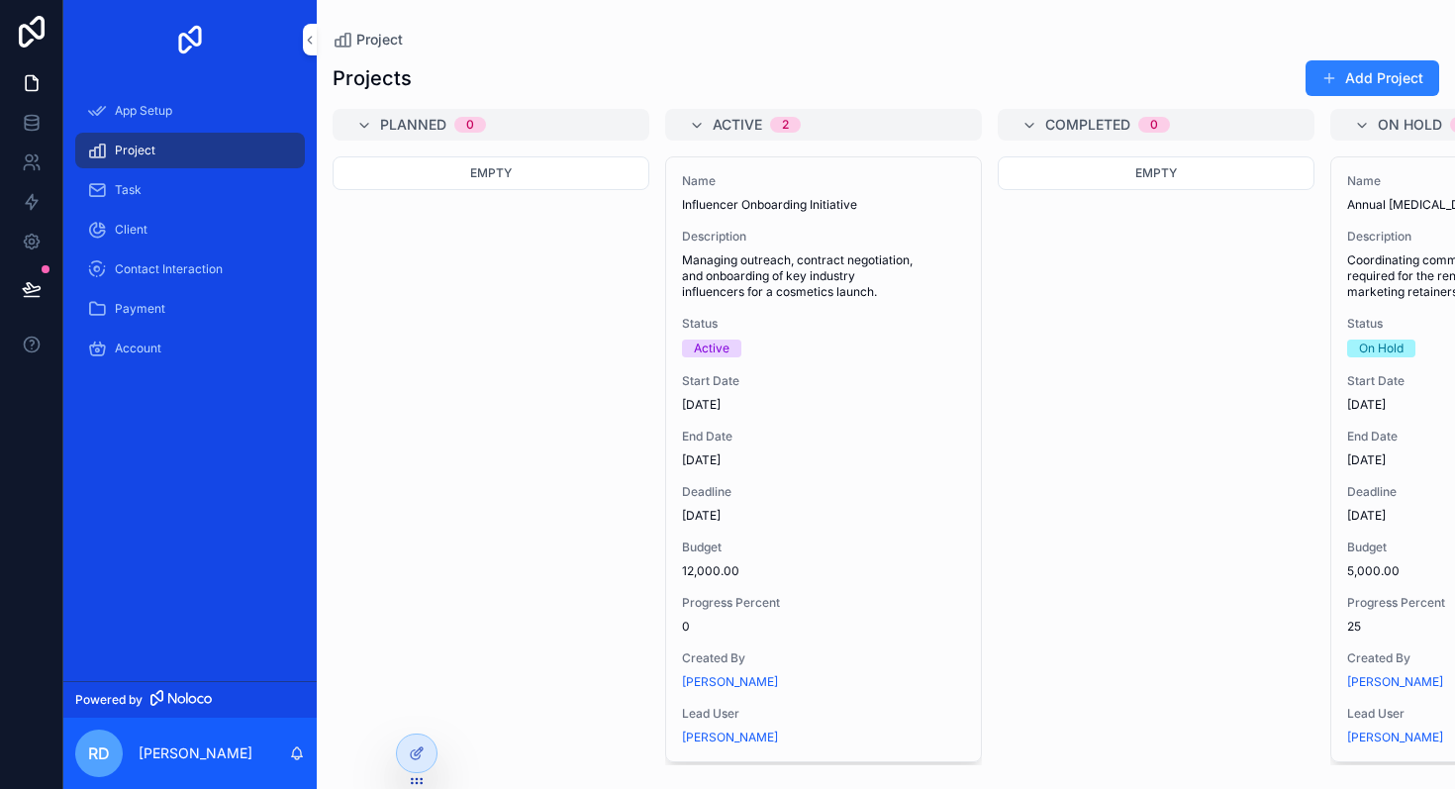
click at [148, 133] on link "Project" at bounding box center [190, 151] width 230 height 36
click at [41, 108] on link at bounding box center [31, 123] width 62 height 40
